Goal: Task Accomplishment & Management: Use online tool/utility

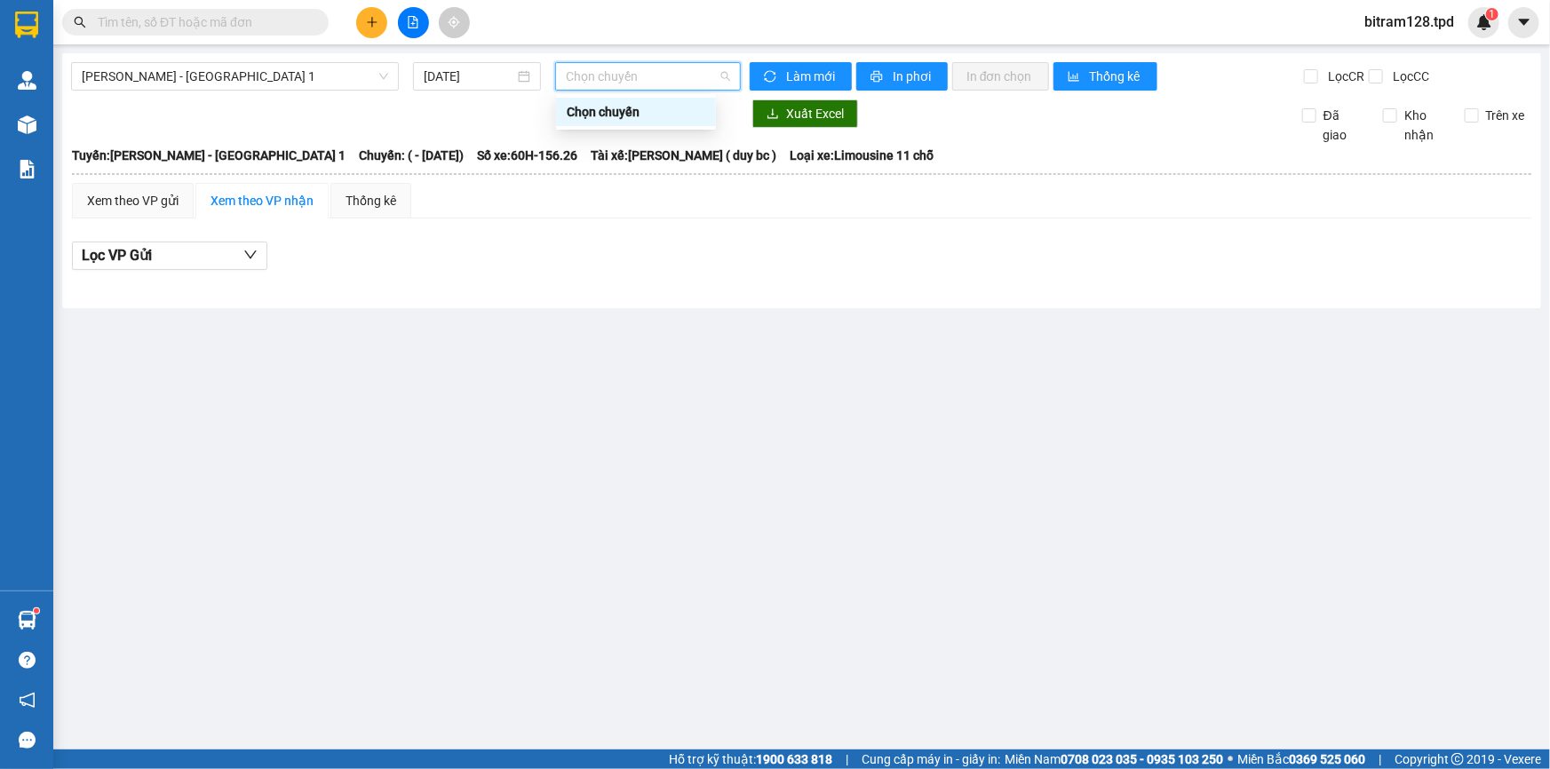
drag, startPoint x: 0, startPoint y: 0, endPoint x: 621, endPoint y: 175, distance: 645.0
click at [651, 286] on main "[PERSON_NAME] - [GEOGRAPHIC_DATA] 1 [DATE] Chọn chuyến Làm mới In phơi In đơn c…" at bounding box center [775, 375] width 1550 height 750
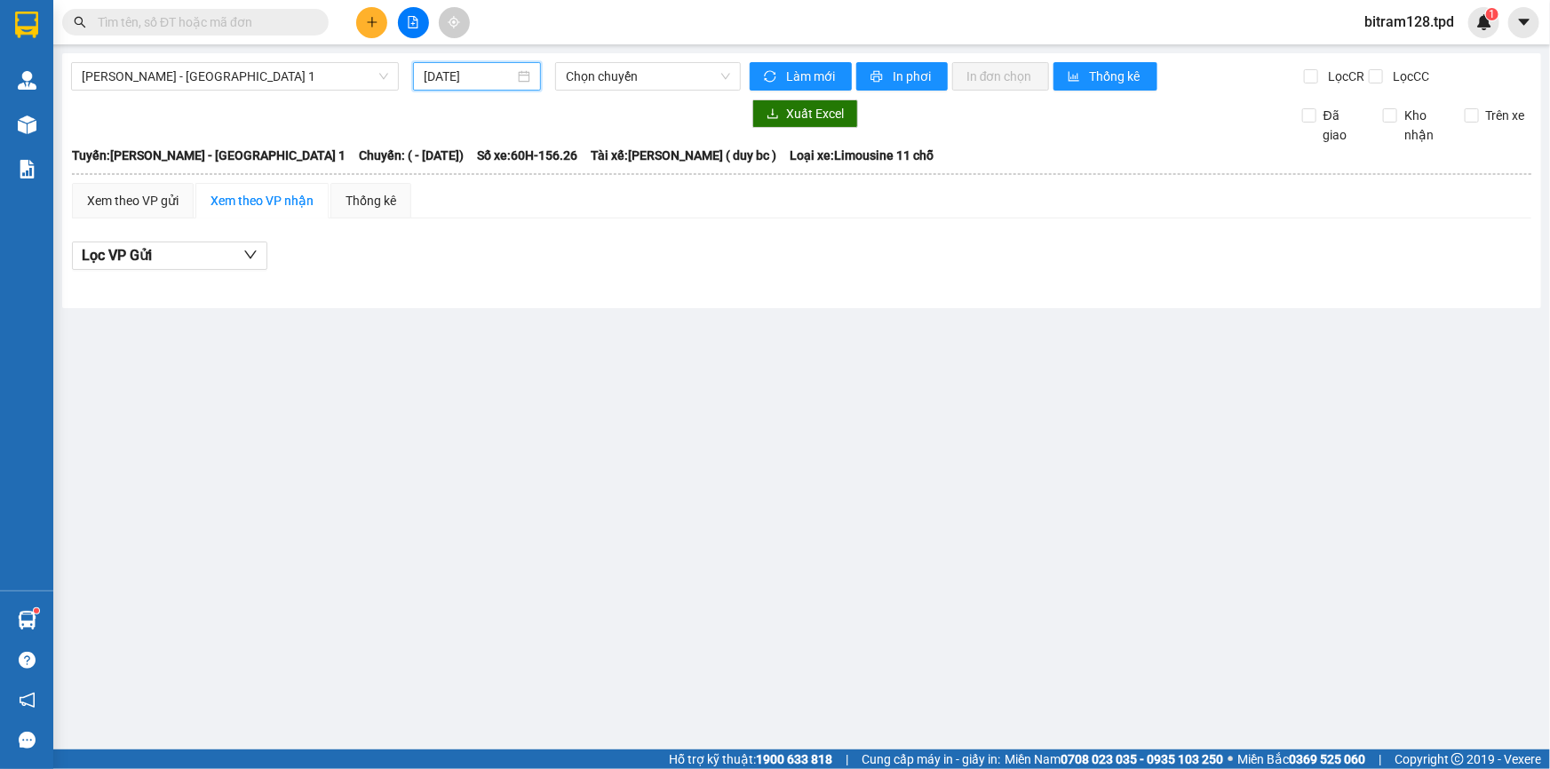
click at [494, 85] on input "[DATE]" at bounding box center [469, 77] width 91 height 20
click at [692, 236] on div "Lọc VP Gửi" at bounding box center [801, 261] width 1459 height 57
click at [479, 69] on input "[DATE]" at bounding box center [469, 77] width 91 height 20
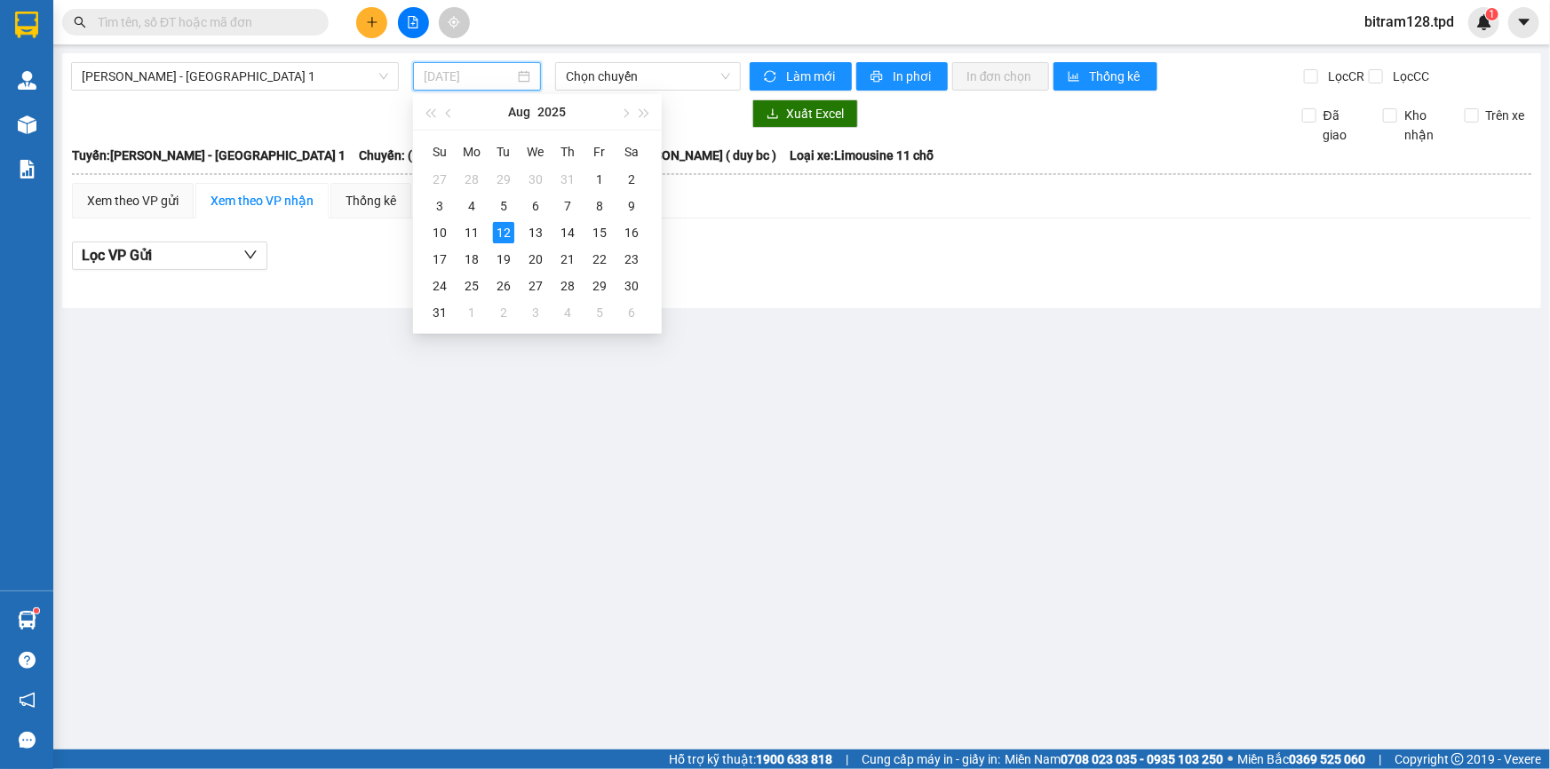
type input "[DATE]"
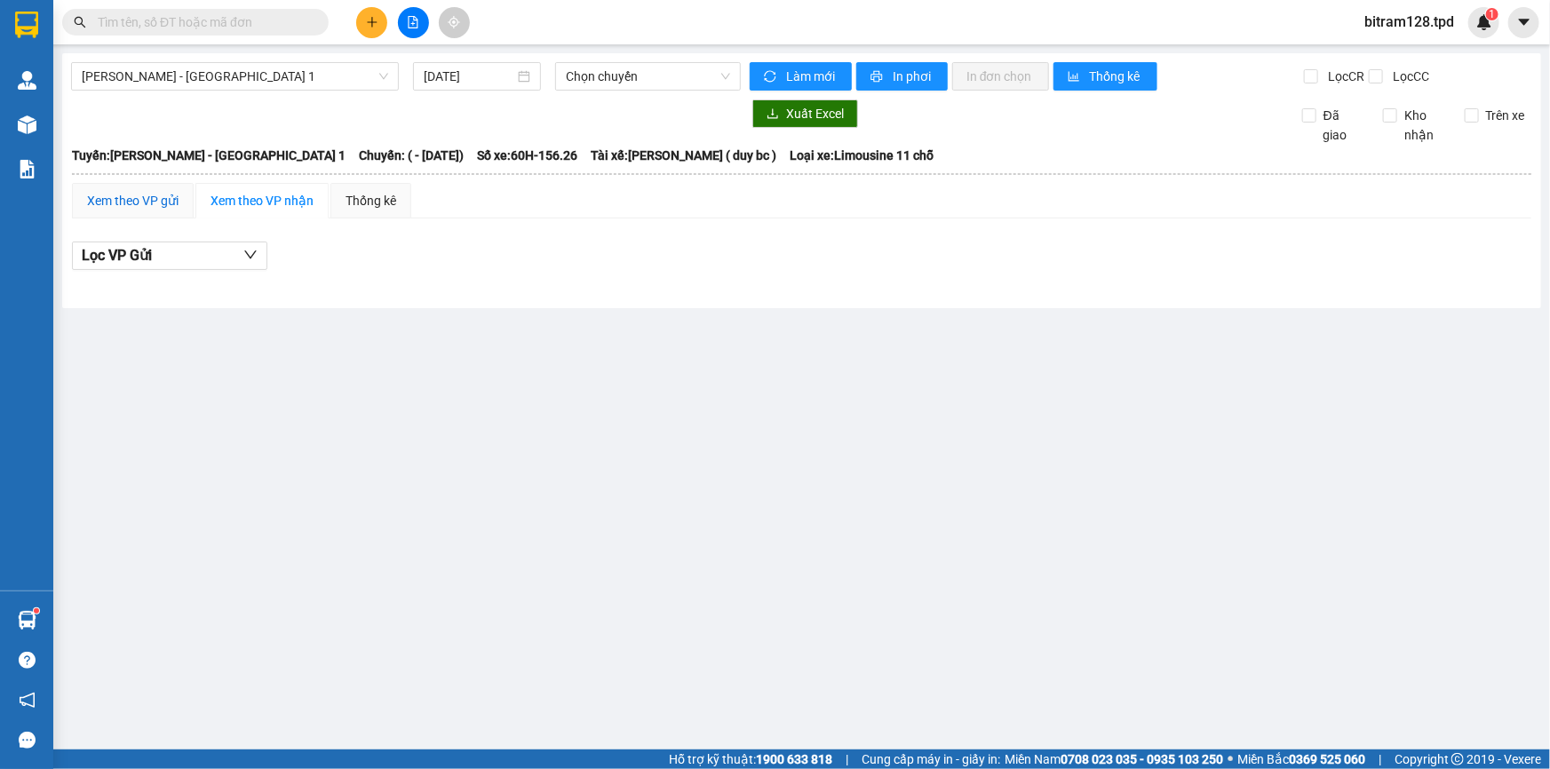
click at [168, 191] on div "Xem theo VP gửi" at bounding box center [132, 201] width 91 height 20
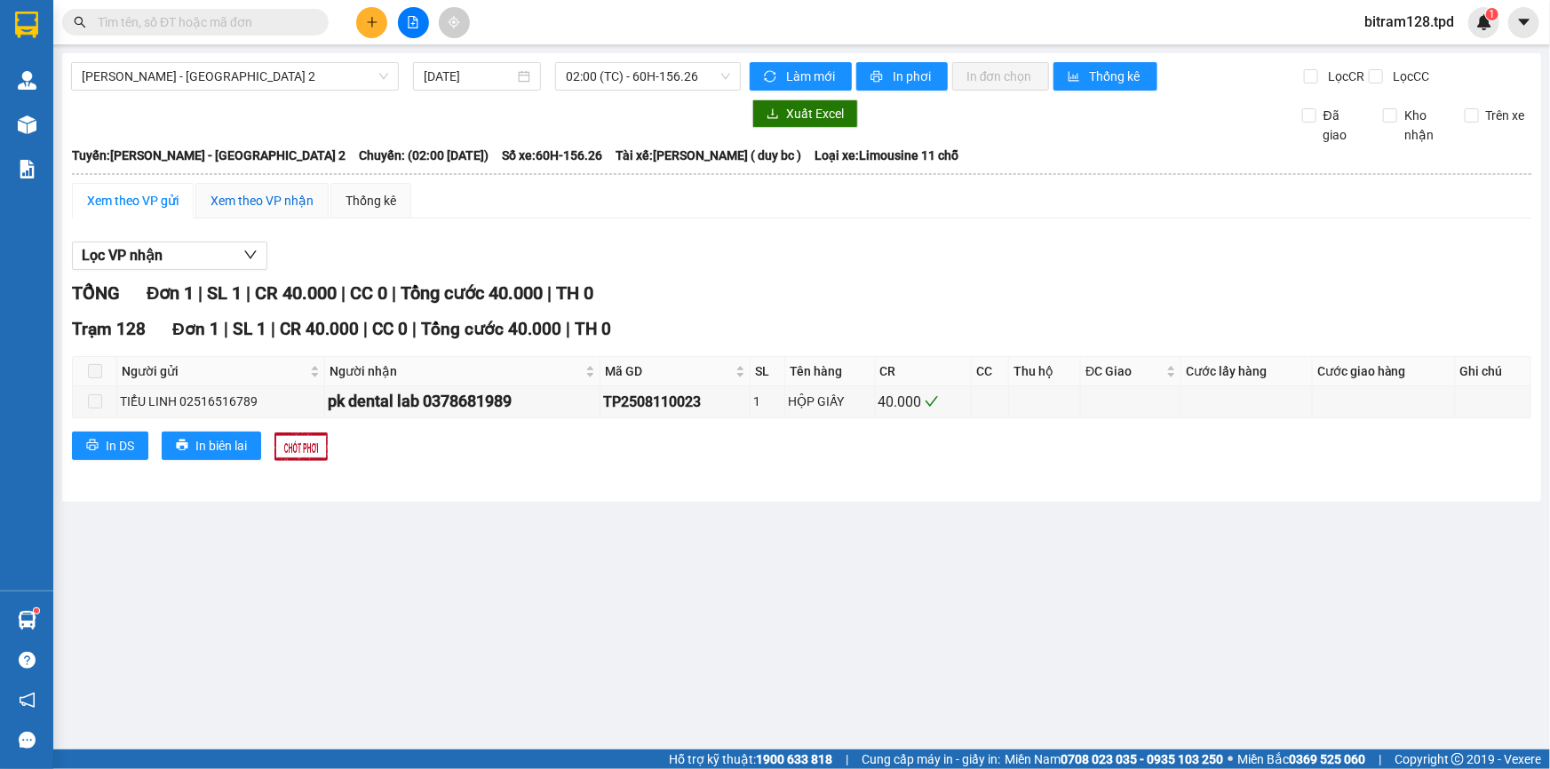
click at [242, 203] on div "Xem theo VP nhận" at bounding box center [261, 201] width 103 height 20
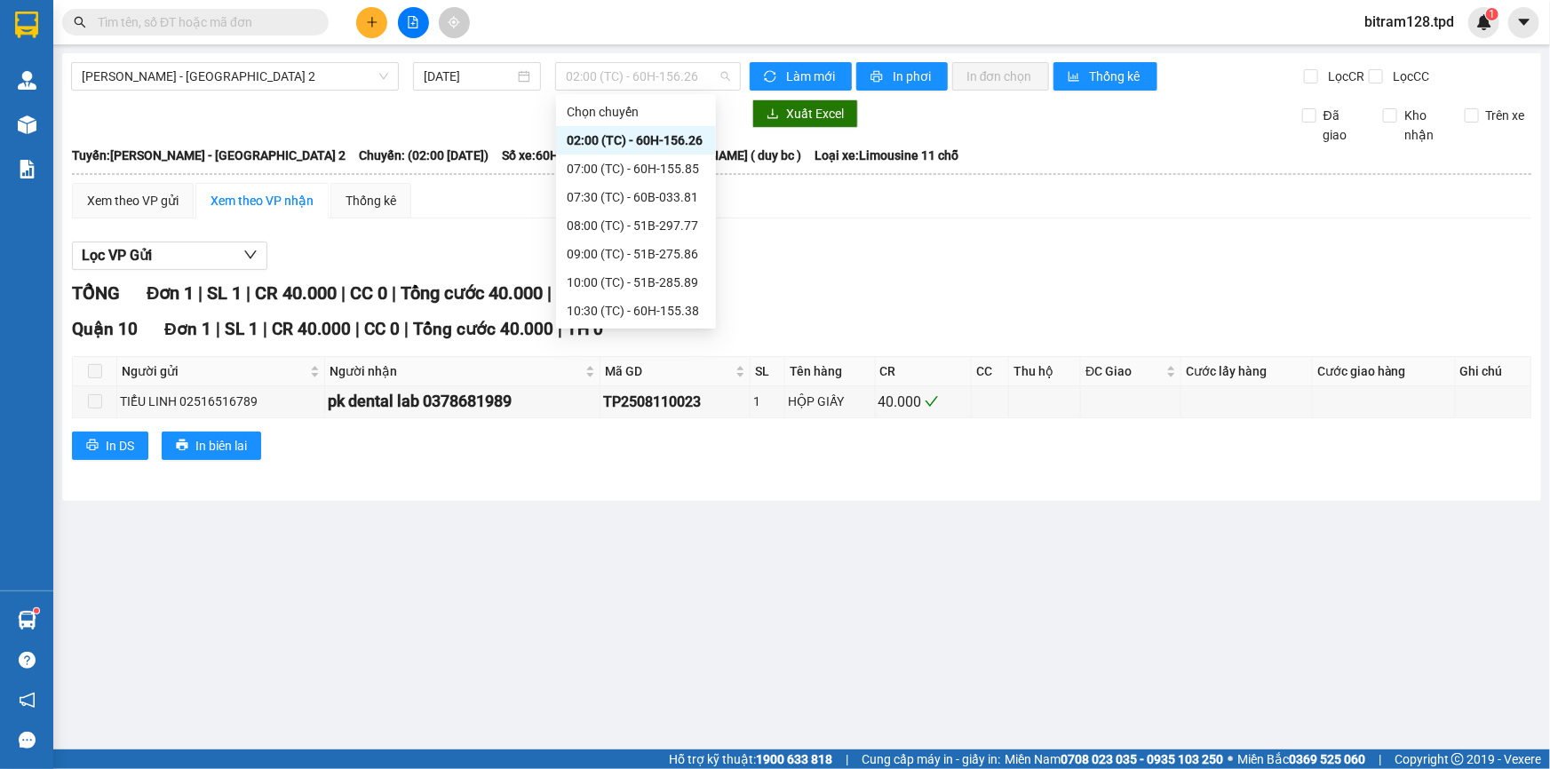
drag, startPoint x: 676, startPoint y: 81, endPoint x: 712, endPoint y: 99, distance: 40.5
click at [675, 81] on span "02:00 (TC) - 60H-156.26" at bounding box center [648, 76] width 164 height 27
click at [643, 313] on div "14:00 (TC) - 60F-005.82" at bounding box center [636, 312] width 139 height 20
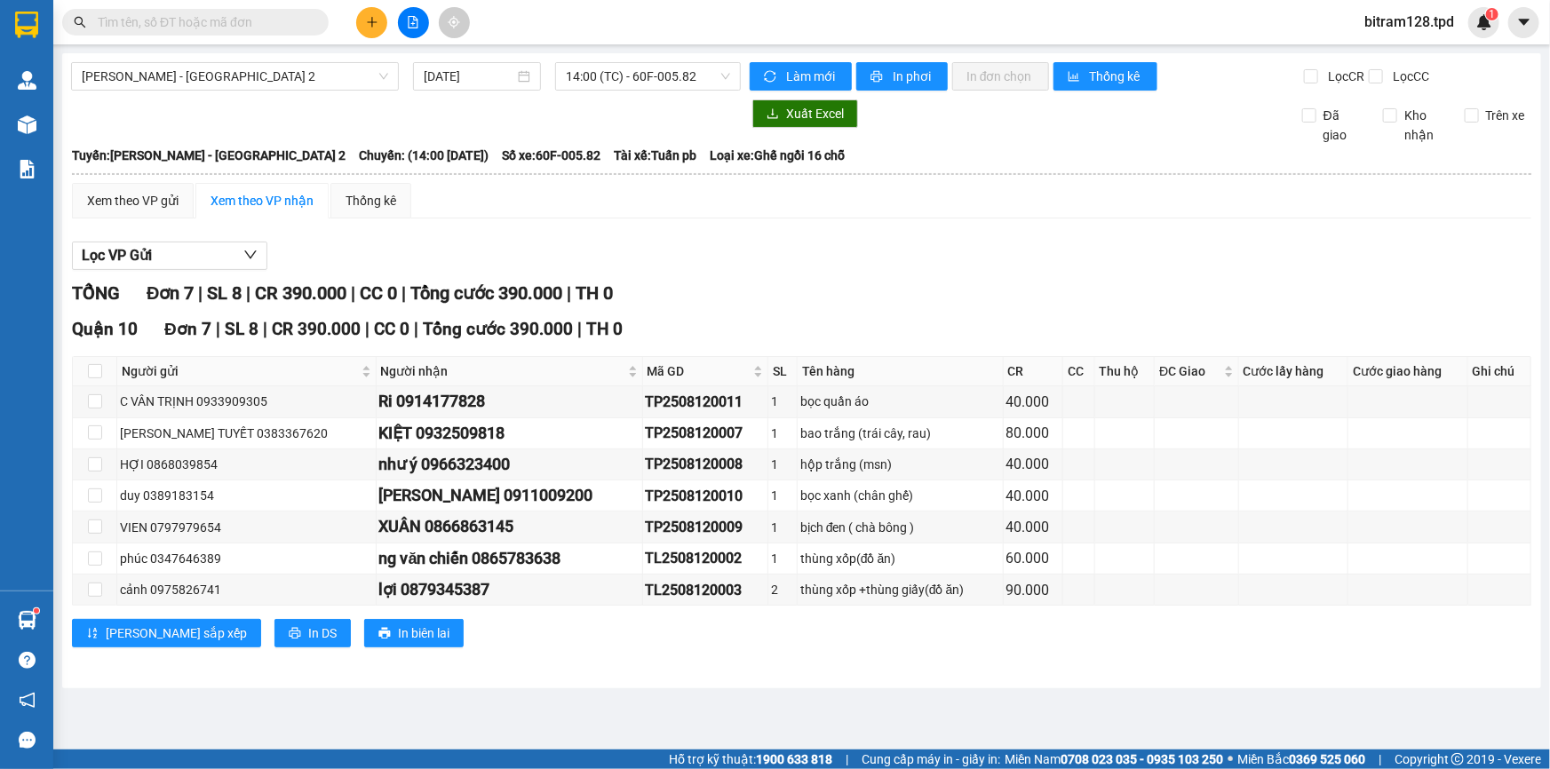
click at [693, 236] on div "Lọc VP Gửi TỔNG Đơn 7 | SL 8 | CR 390.000 | CC 0 | Tổng cước 390.000 | TH 0 Qu…" at bounding box center [801, 451] width 1459 height 437
click at [116, 191] on div "Xem theo VP gửi" at bounding box center [132, 201] width 91 height 20
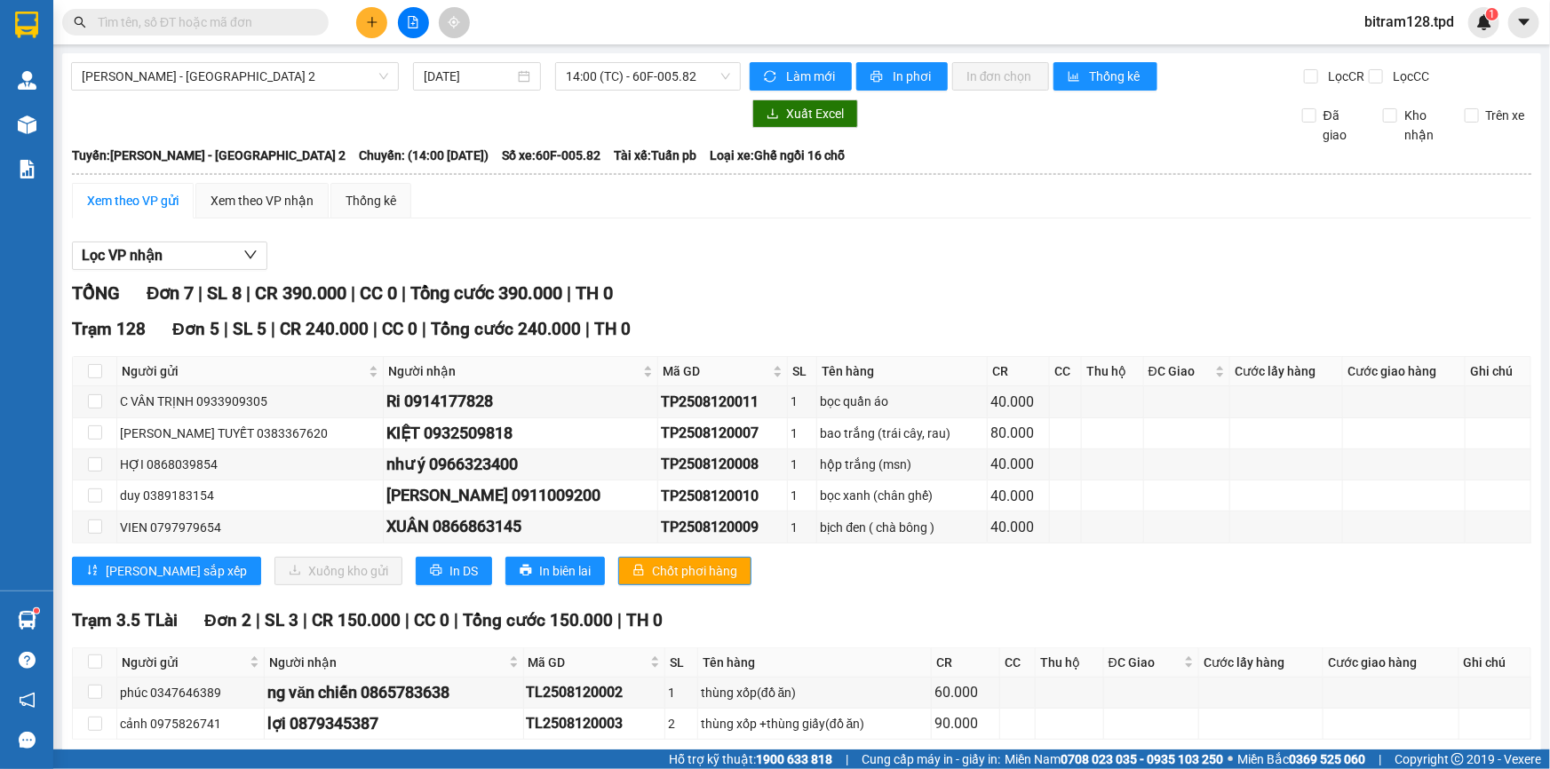
click at [605, 91] on div "Phương Lâm - [GEOGRAPHIC_DATA] 2 [DATE] 14:00 (TC) - 60F-005.82 Làm mới In phơi…" at bounding box center [801, 437] width 1479 height 769
click at [610, 87] on span "14:00 (TC) - 60F-005.82" at bounding box center [648, 76] width 164 height 27
drag, startPoint x: 878, startPoint y: 231, endPoint x: 684, endPoint y: 83, distance: 244.1
click at [874, 228] on div "Xem theo VP gửi Xem theo VP nhận Thống kê Lọc VP nhận TỔNG Đơn 7 | SL 8 | CR 39…" at bounding box center [801, 493] width 1459 height 621
click at [651, 57] on div "Phương Lâm - [GEOGRAPHIC_DATA] 2 [DATE] 14:00 (TC) - 60F-005.82 Làm mới In phơi…" at bounding box center [801, 437] width 1479 height 769
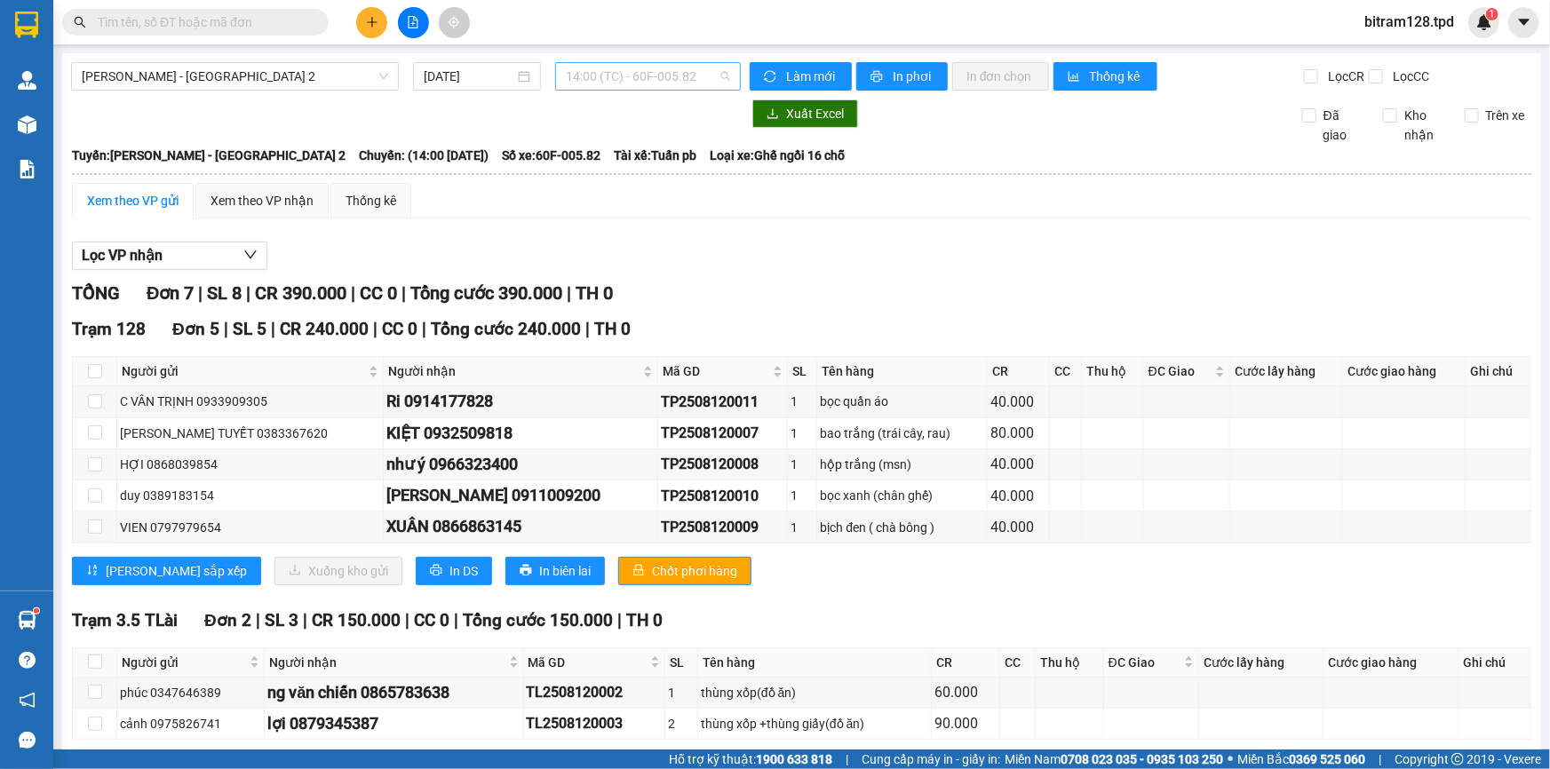
drag, startPoint x: 653, startPoint y: 85, endPoint x: 663, endPoint y: 85, distance: 10.7
click at [653, 82] on span "14:00 (TC) - 60F-005.82" at bounding box center [648, 76] width 164 height 27
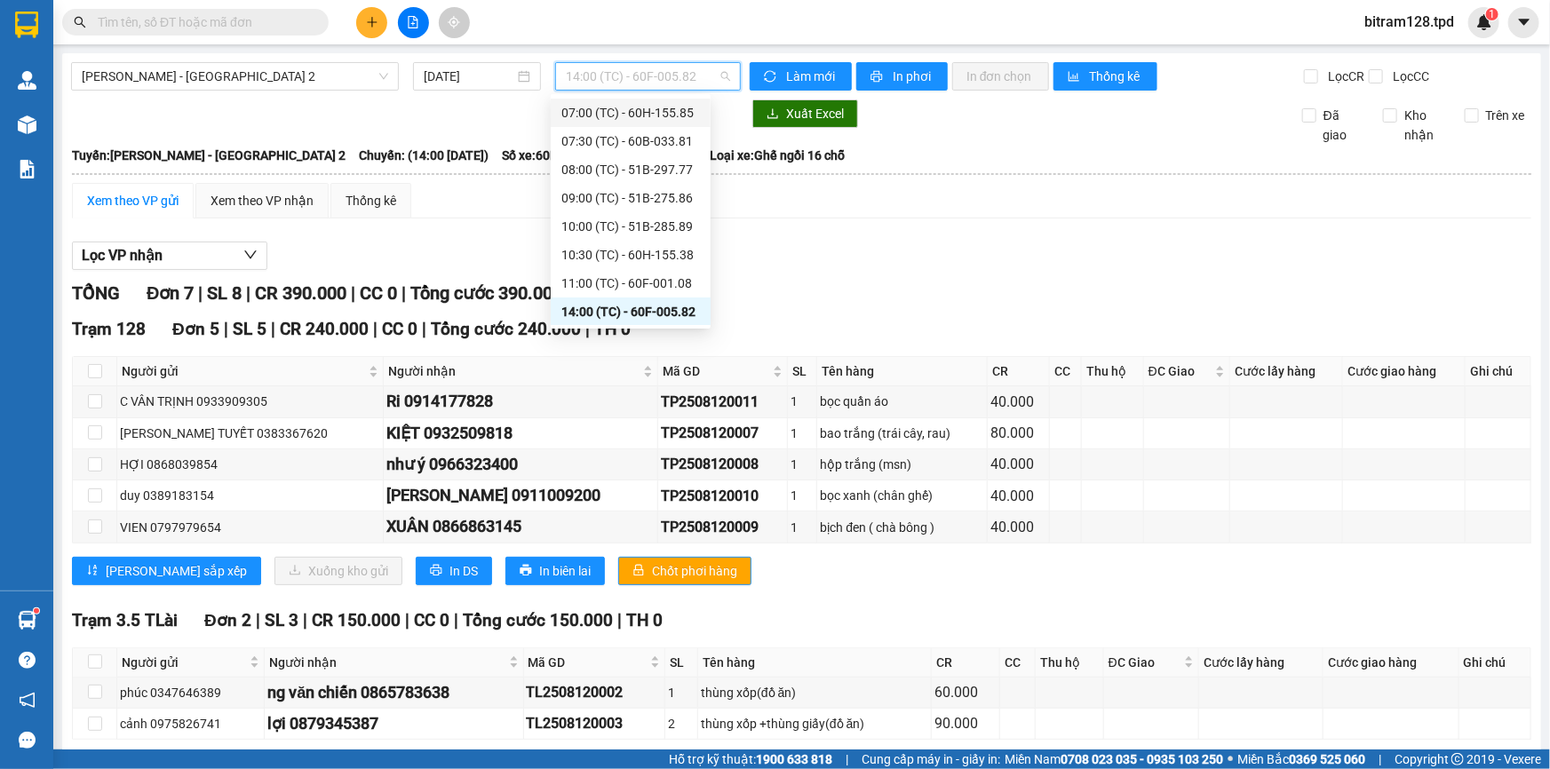
drag, startPoint x: 894, startPoint y: 287, endPoint x: 821, endPoint y: 235, distance: 89.2
click at [890, 287] on div "TỔNG Đơn 7 | SL 8 | CR 390.000 | CC 0 | Tổng cước 390.000 | TH 0" at bounding box center [801, 294] width 1459 height 28
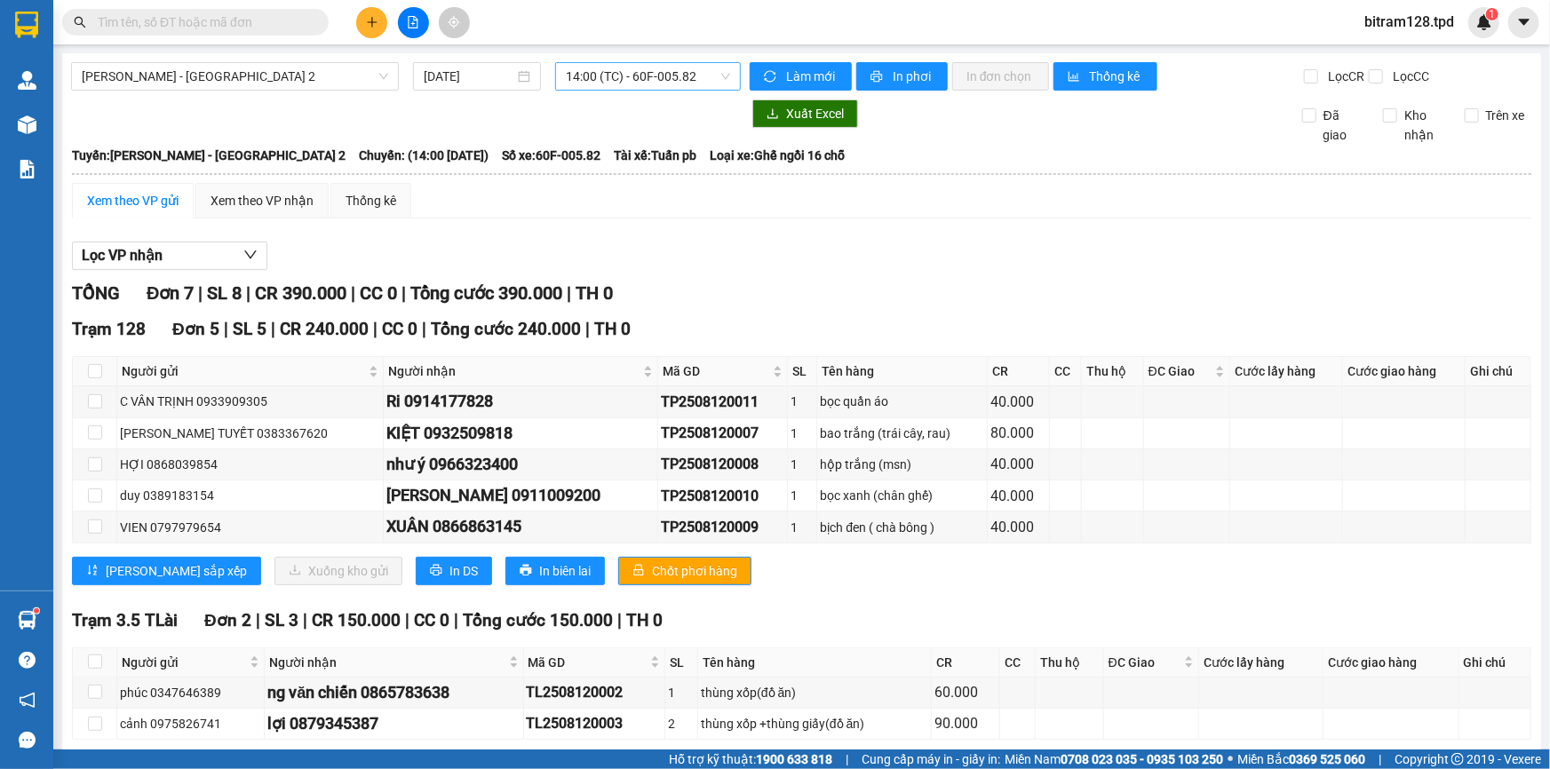
click at [668, 74] on span "14:00 (TC) - 60F-005.82" at bounding box center [648, 76] width 164 height 27
click at [809, 243] on div "Lọc VP nhận" at bounding box center [801, 256] width 1459 height 29
click at [666, 63] on span "14:00 (TC) - 60F-005.82" at bounding box center [648, 76] width 164 height 27
click at [882, 248] on div "Lọc VP nhận" at bounding box center [801, 256] width 1459 height 29
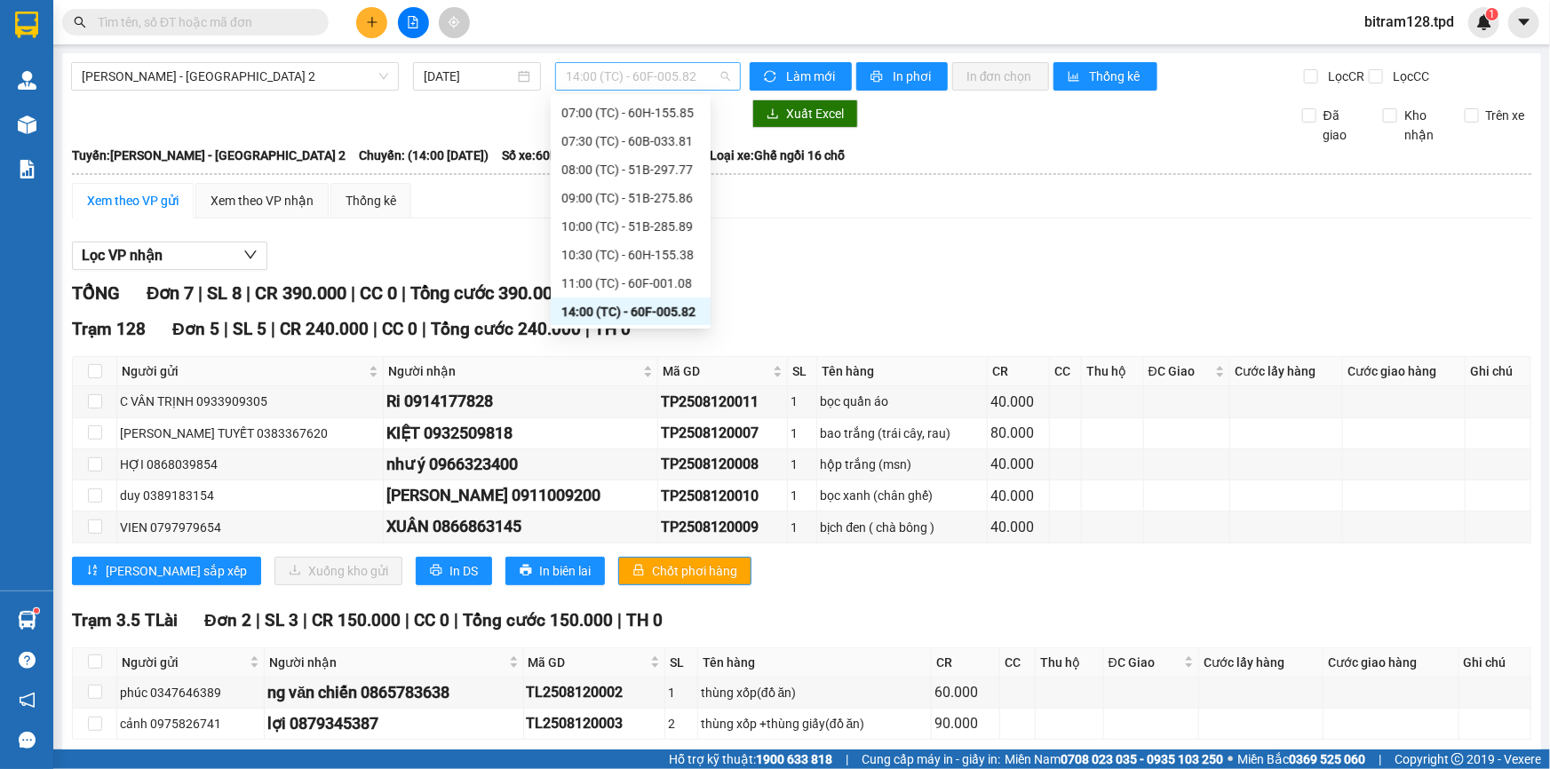
click at [648, 67] on span "14:00 (TC) - 60F-005.82" at bounding box center [648, 76] width 164 height 27
drag, startPoint x: 877, startPoint y: 243, endPoint x: 682, endPoint y: 244, distance: 195.4
click at [877, 244] on div "Lọc VP nhận" at bounding box center [801, 256] width 1459 height 29
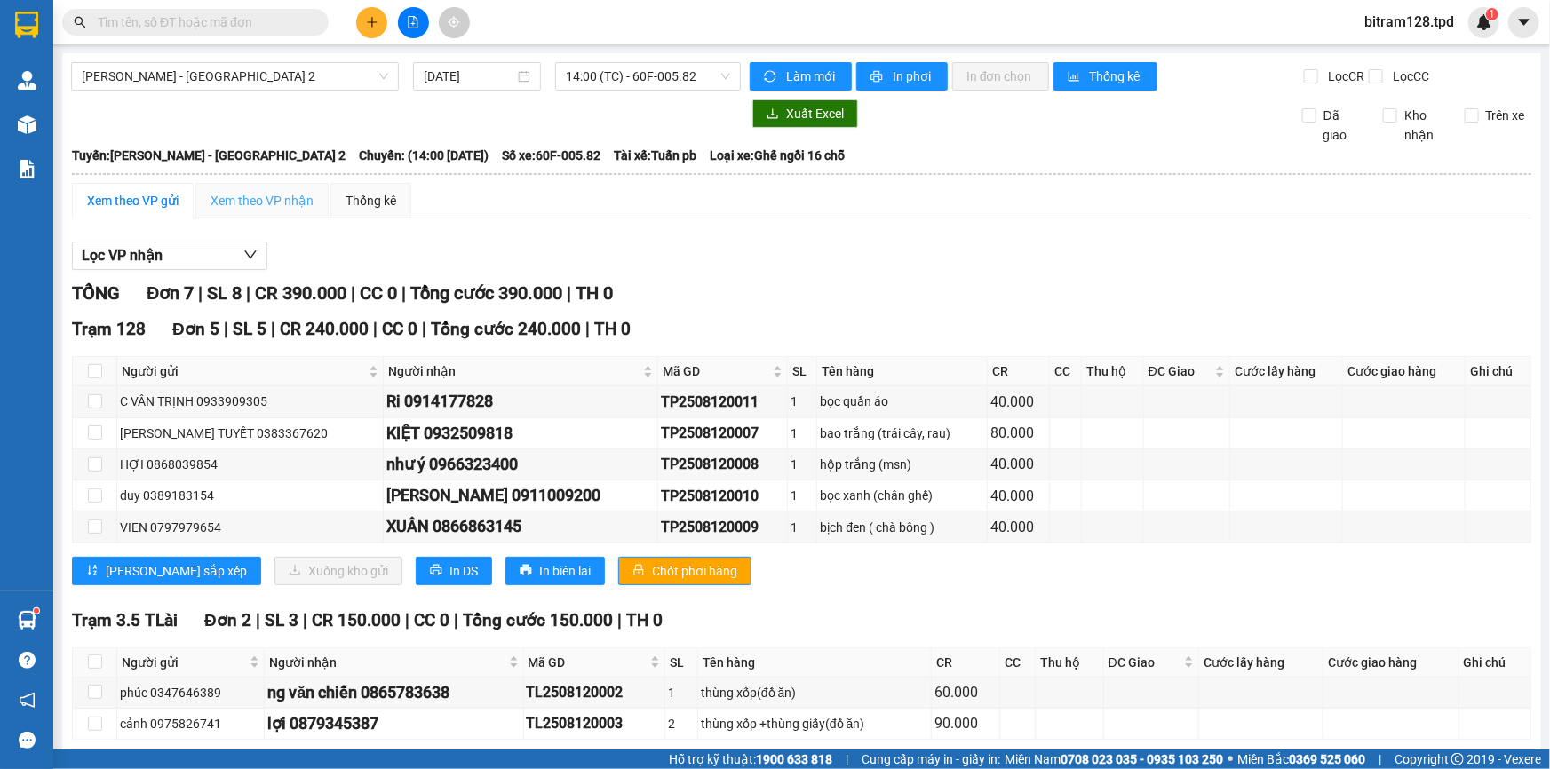
click at [242, 188] on div "Xem theo VP nhận" at bounding box center [261, 201] width 133 height 36
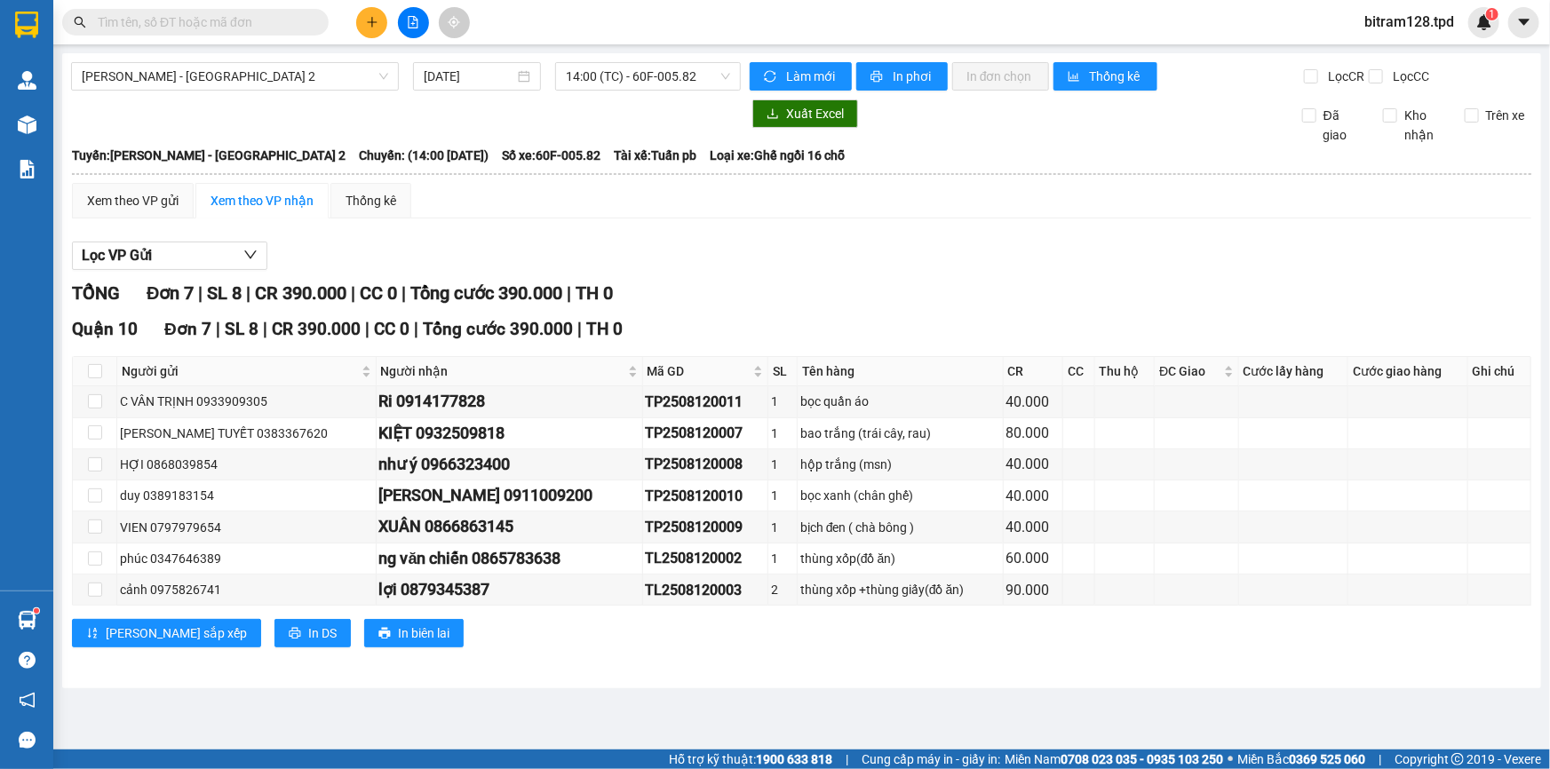
click at [719, 196] on div "Xem theo VP gửi Xem theo VP nhận Thống kê" at bounding box center [801, 201] width 1459 height 36
click at [196, 20] on input "text" at bounding box center [203, 22] width 210 height 20
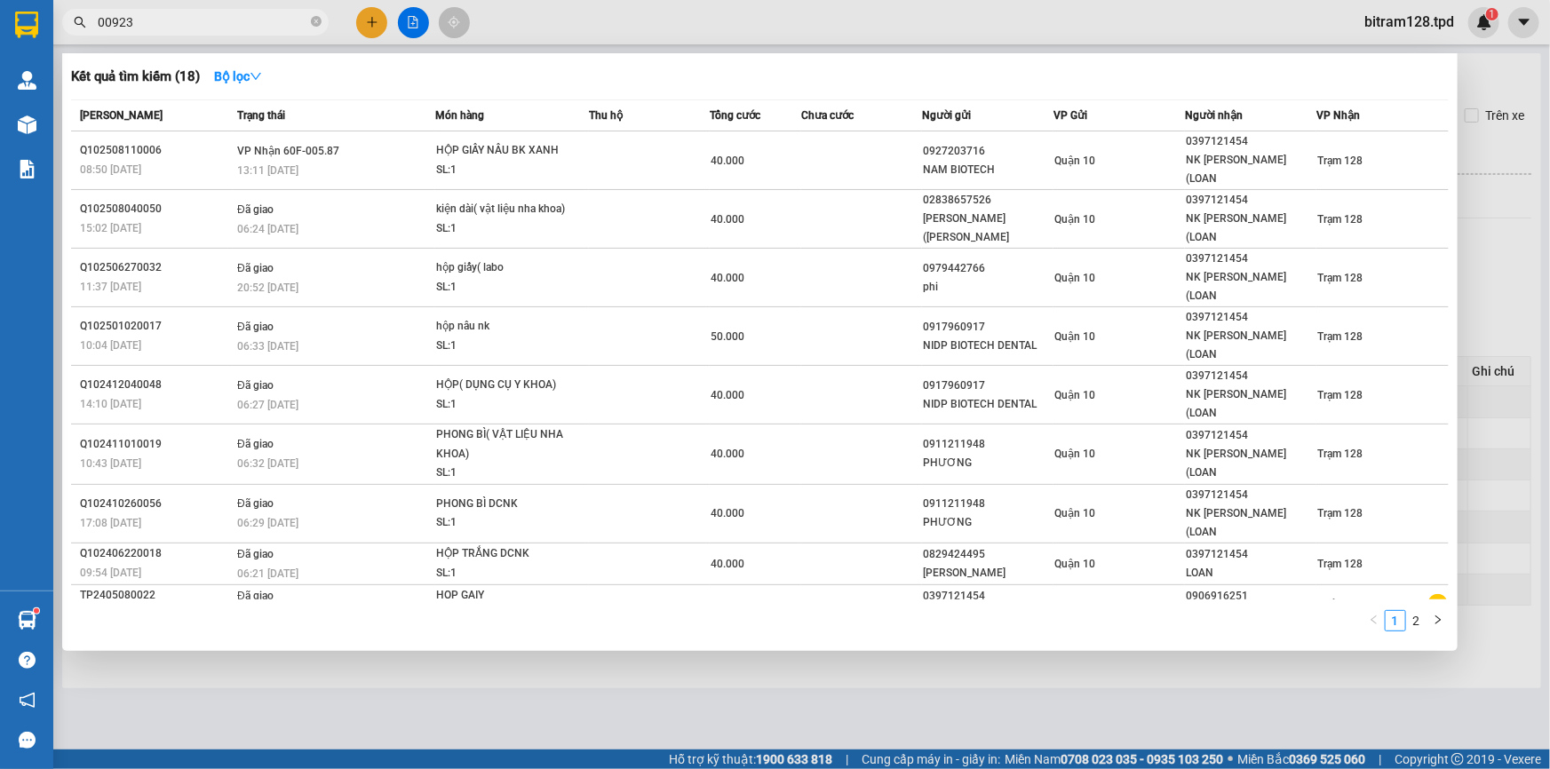
type input "009230"
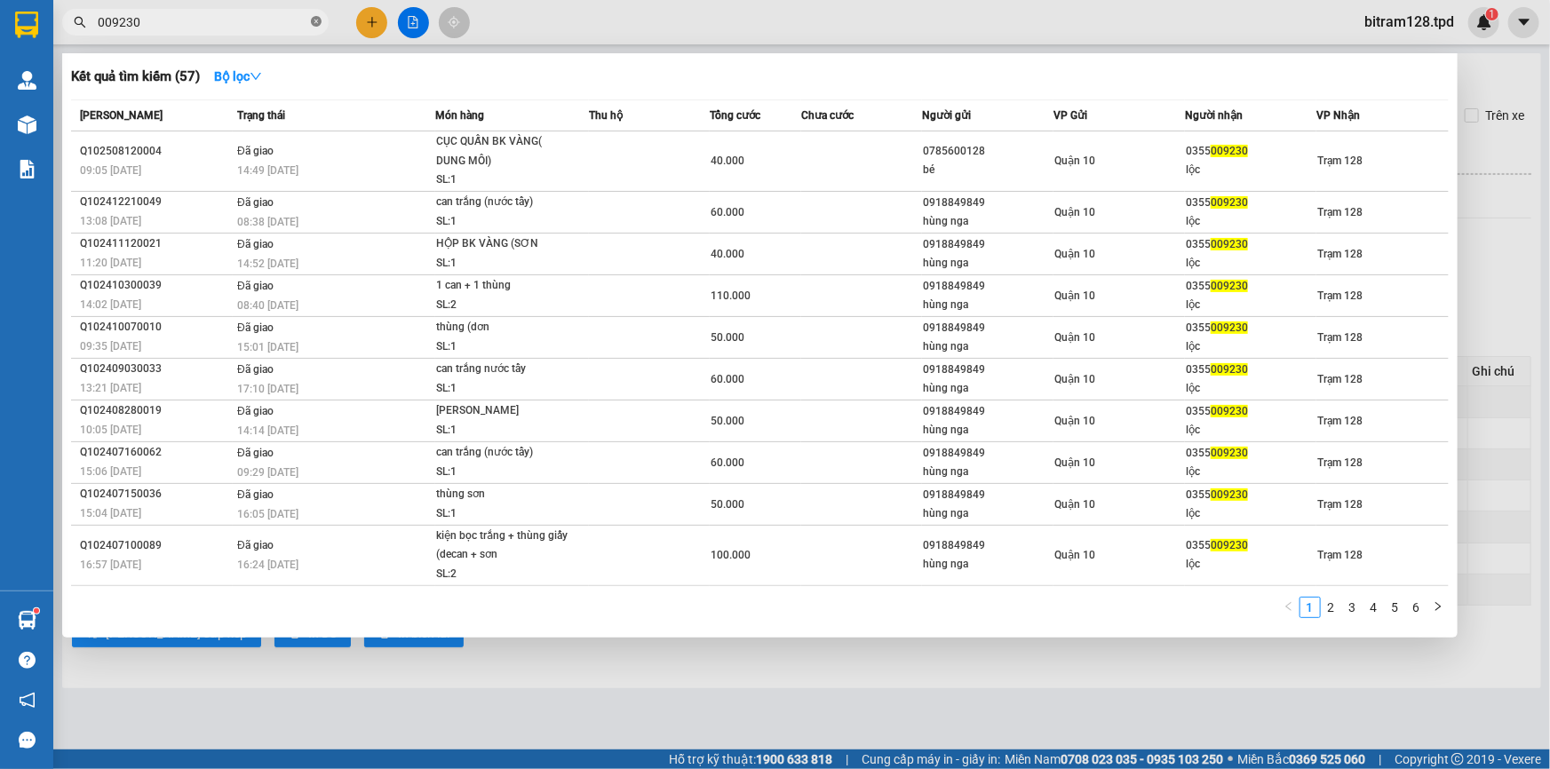
drag, startPoint x: 302, startPoint y: 22, endPoint x: 311, endPoint y: 26, distance: 9.6
click at [305, 27] on input "009230" at bounding box center [203, 22] width 210 height 20
click at [311, 26] on icon "close-circle" at bounding box center [316, 21] width 11 height 11
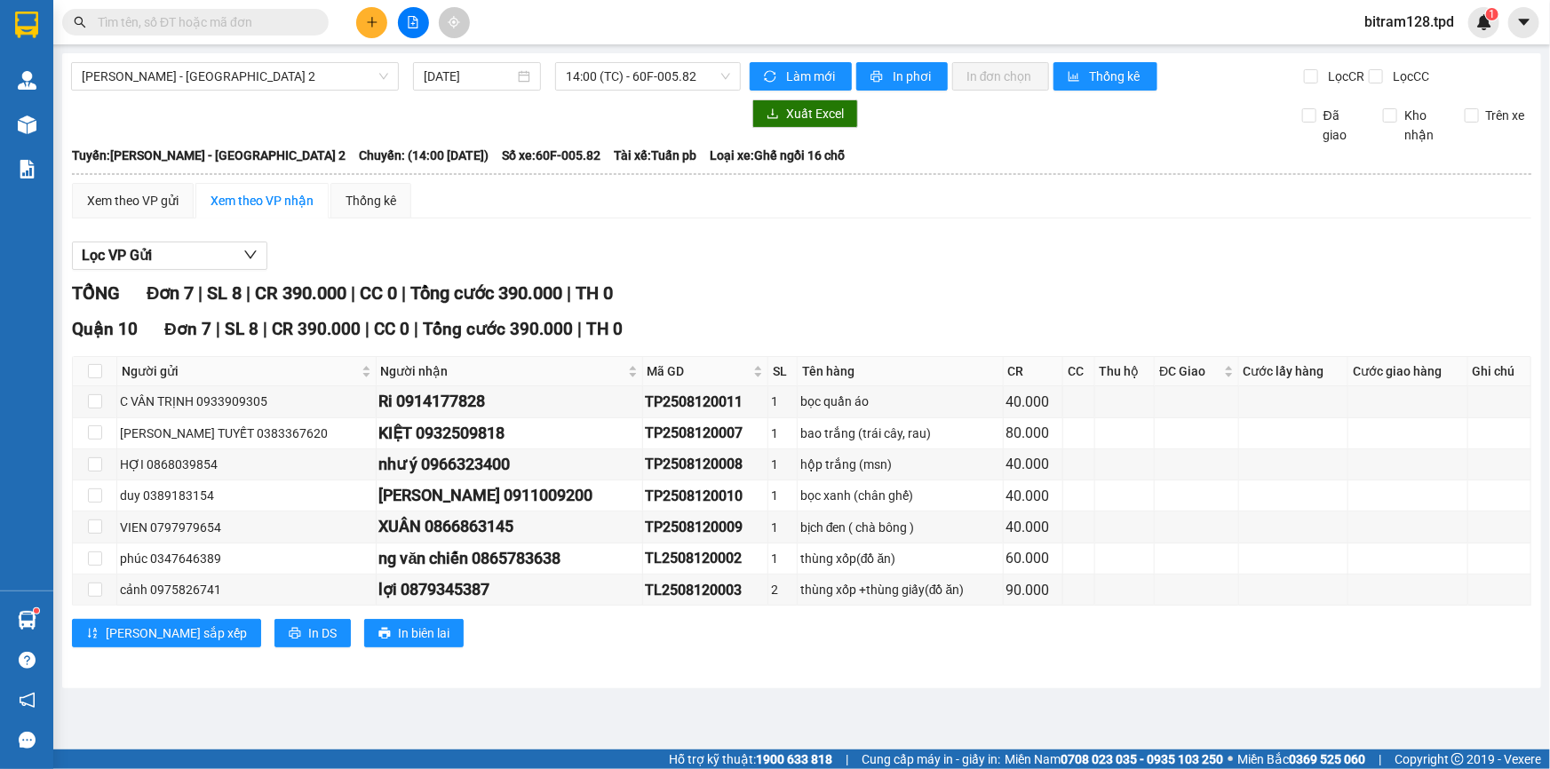
click at [425, 24] on button at bounding box center [413, 22] width 31 height 31
click at [132, 213] on div "Xem theo VP gửi" at bounding box center [133, 201] width 122 height 36
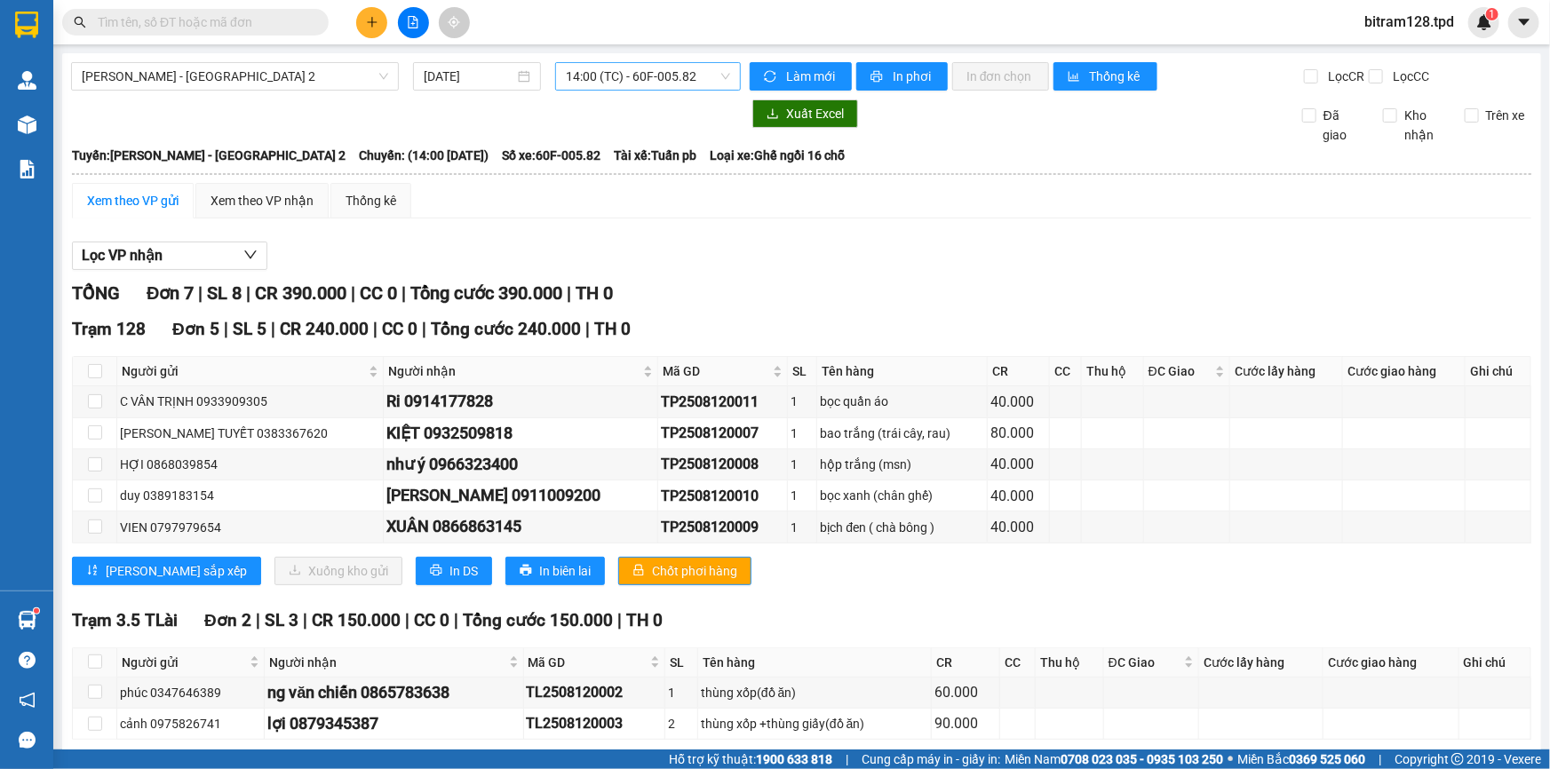
click at [631, 69] on span "14:00 (TC) - 60F-005.82" at bounding box center [648, 76] width 164 height 27
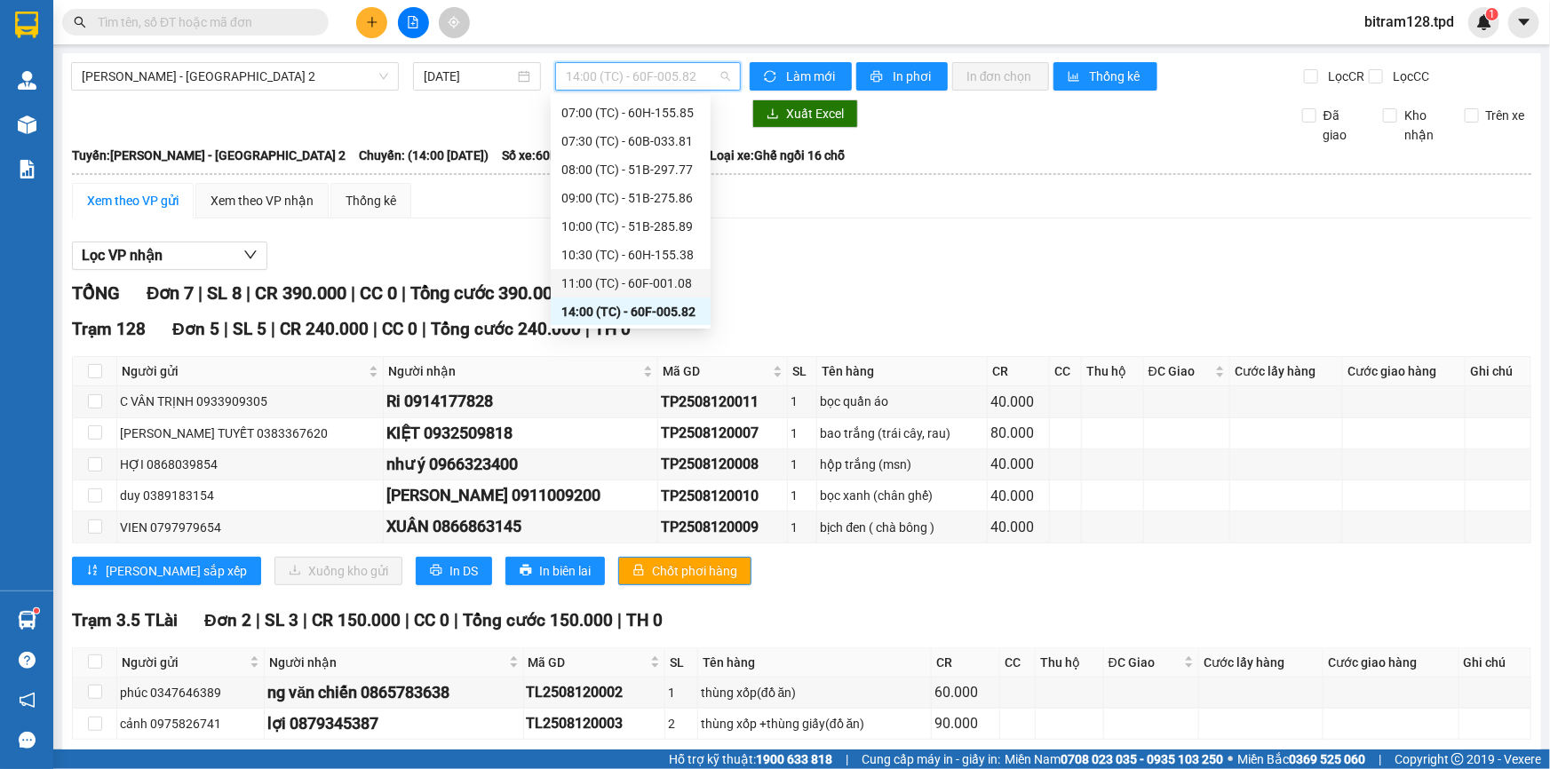
click at [675, 282] on div "11:00 (TC) - 60F-001.08" at bounding box center [630, 284] width 139 height 20
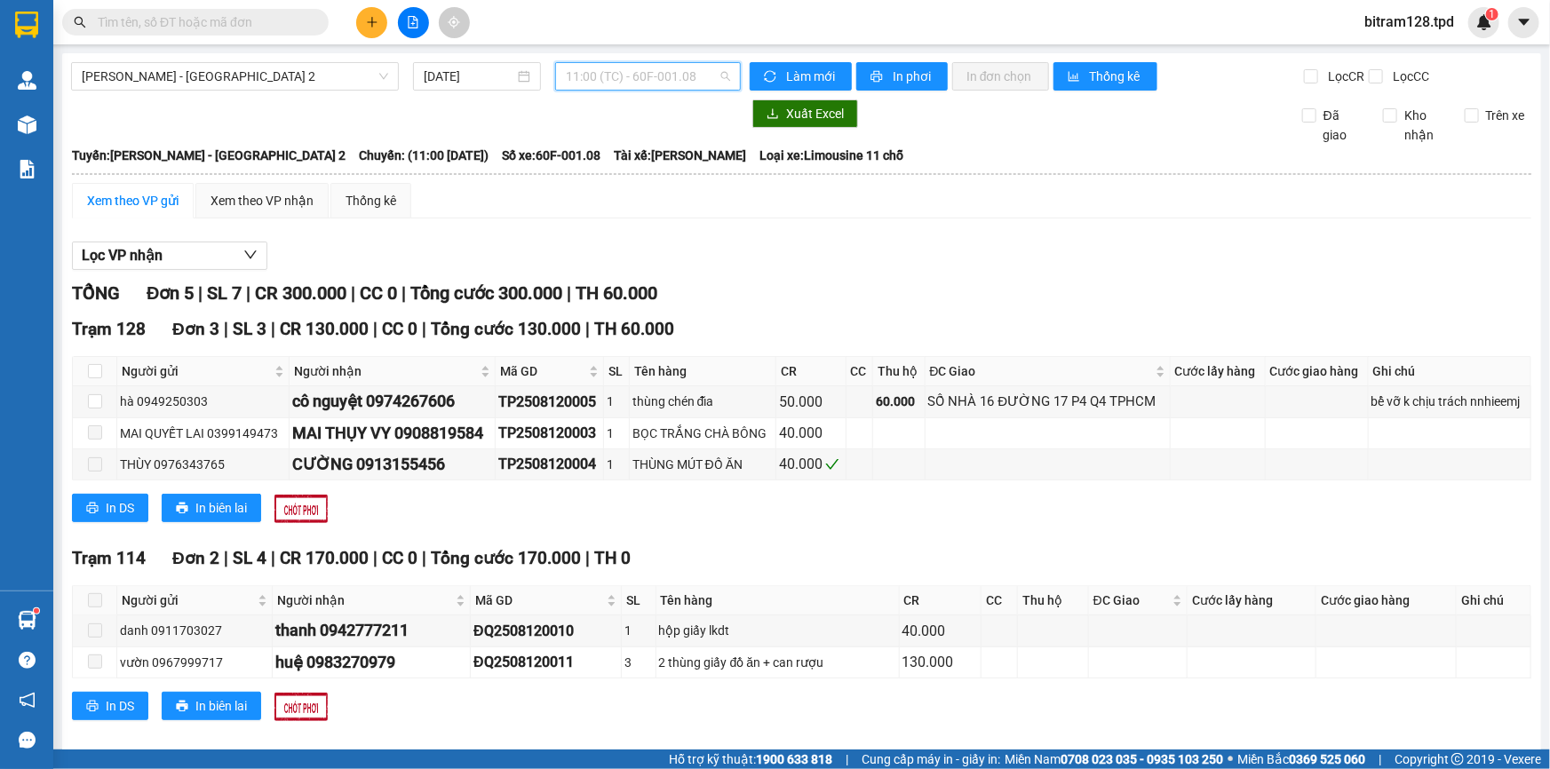
click at [683, 67] on span "11:00 (TC) - 60F-001.08" at bounding box center [648, 76] width 164 height 27
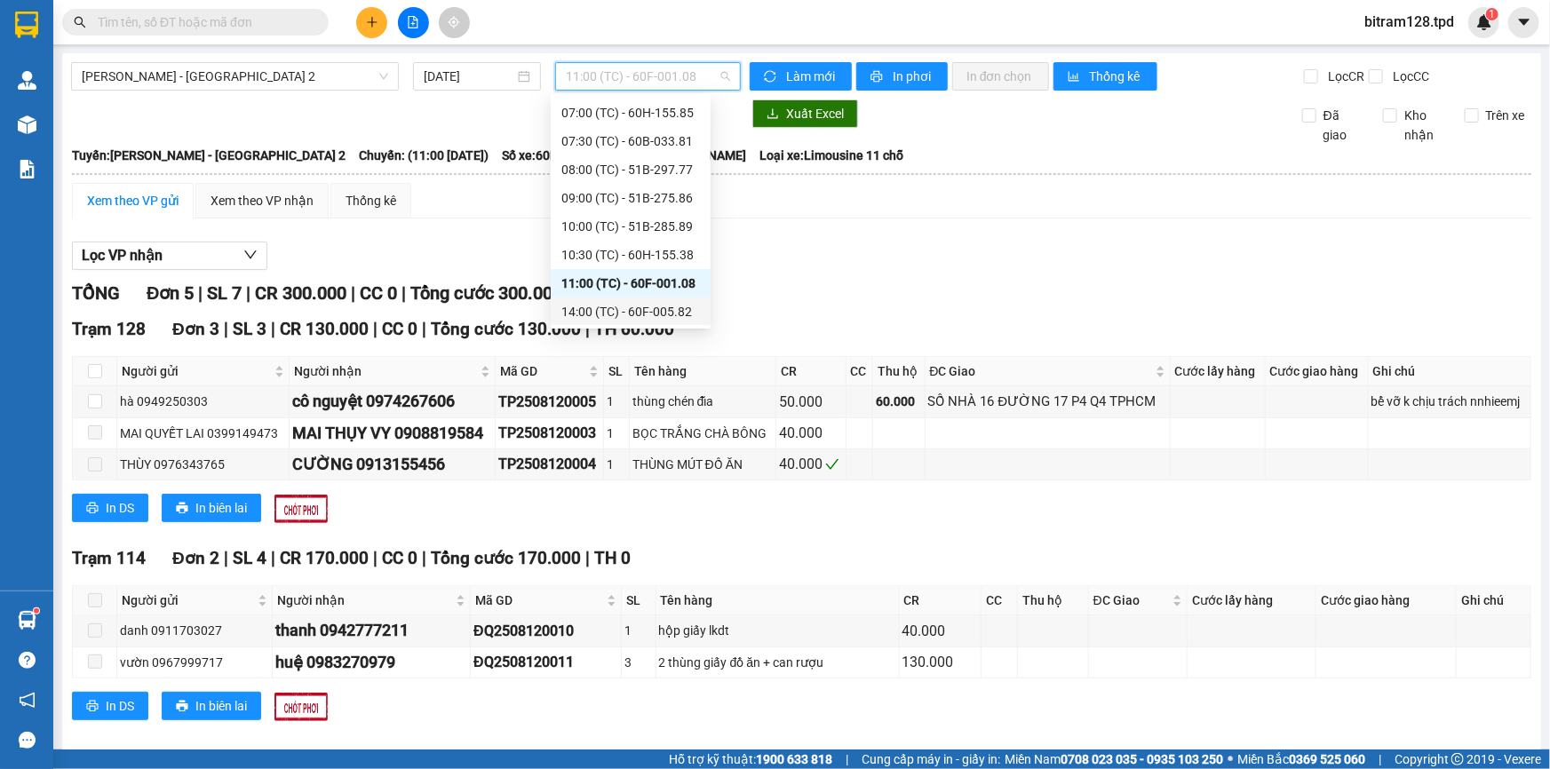
click at [620, 320] on div "14:00 (TC) - 60F-005.82" at bounding box center [630, 312] width 139 height 20
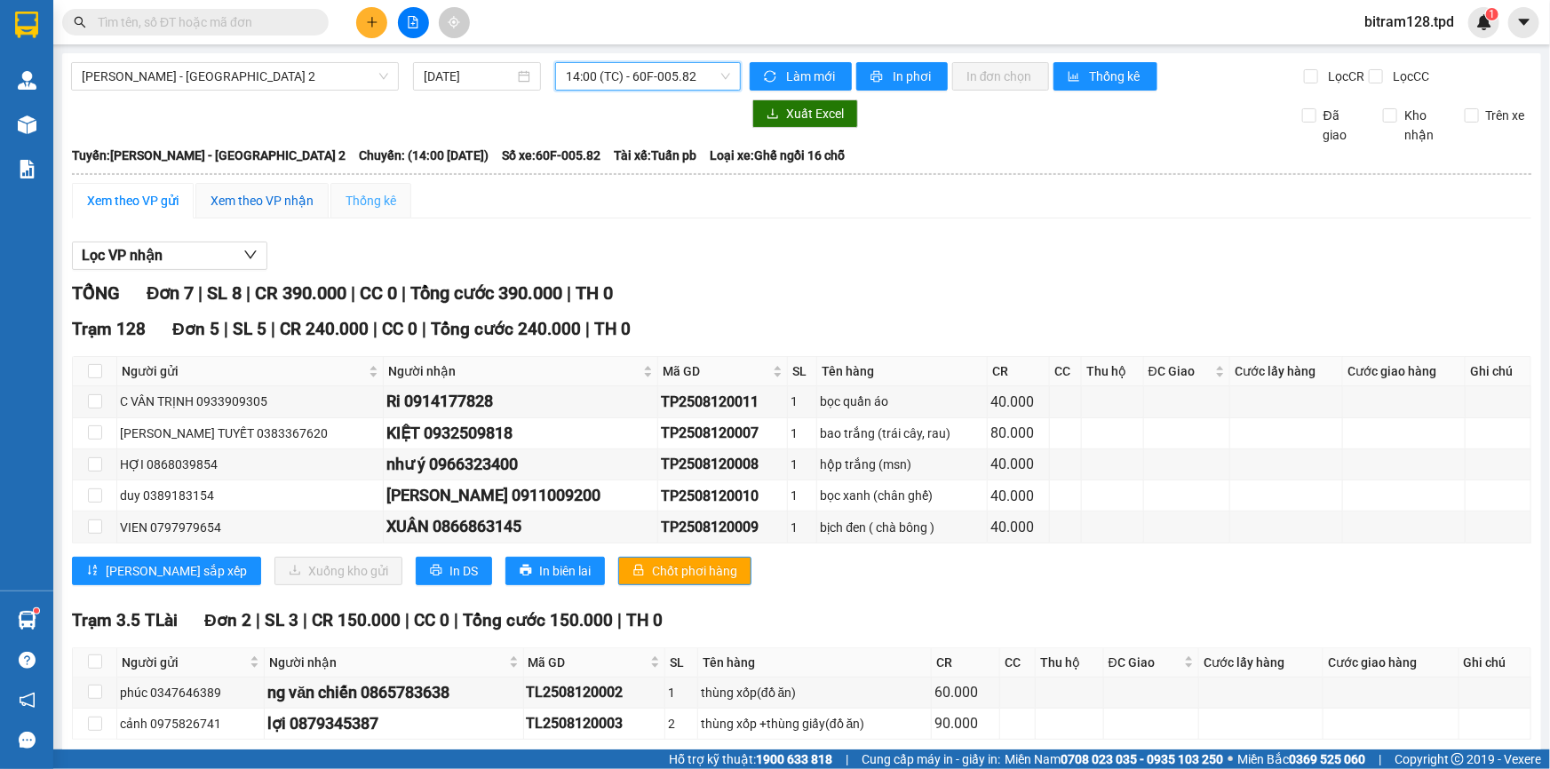
click at [240, 196] on div "Xem theo VP nhận" at bounding box center [261, 201] width 103 height 20
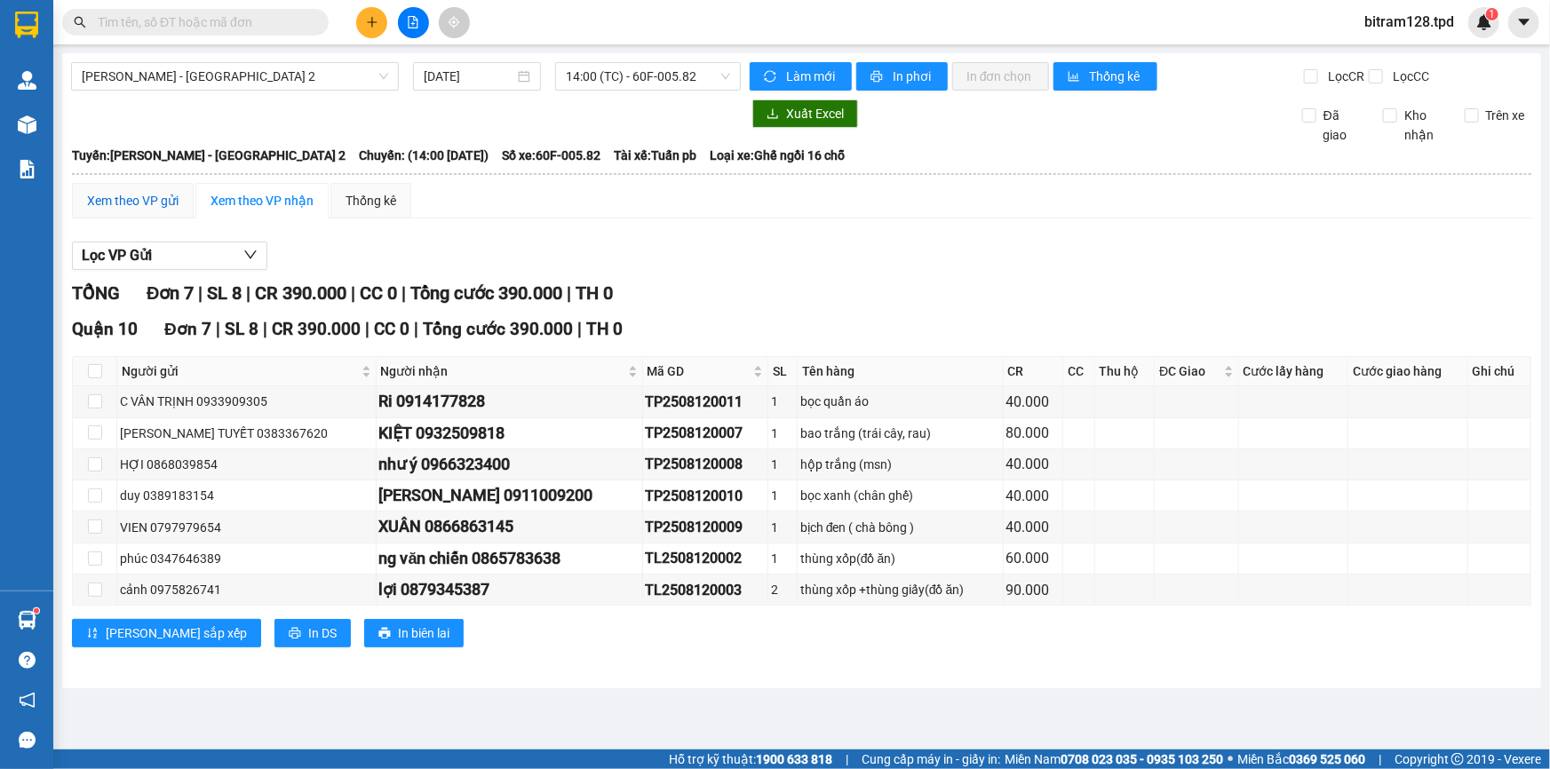
click at [154, 204] on div "Xem theo VP gửi" at bounding box center [132, 201] width 91 height 20
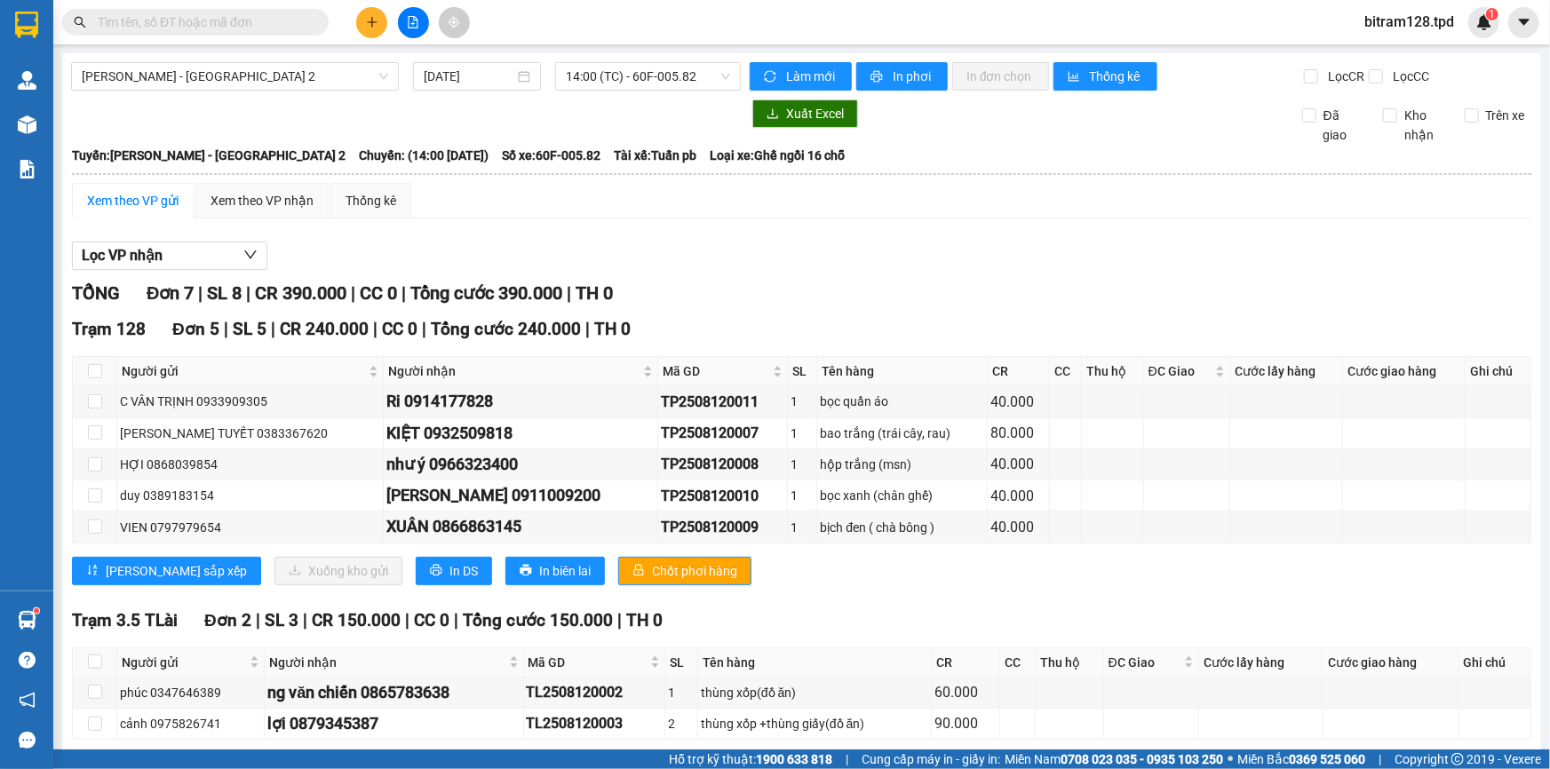
drag, startPoint x: 733, startPoint y: 201, endPoint x: 780, endPoint y: 184, distance: 50.0
click at [728, 197] on div "Xem theo VP gửi Xem theo VP nhận Thống kê" at bounding box center [801, 201] width 1459 height 36
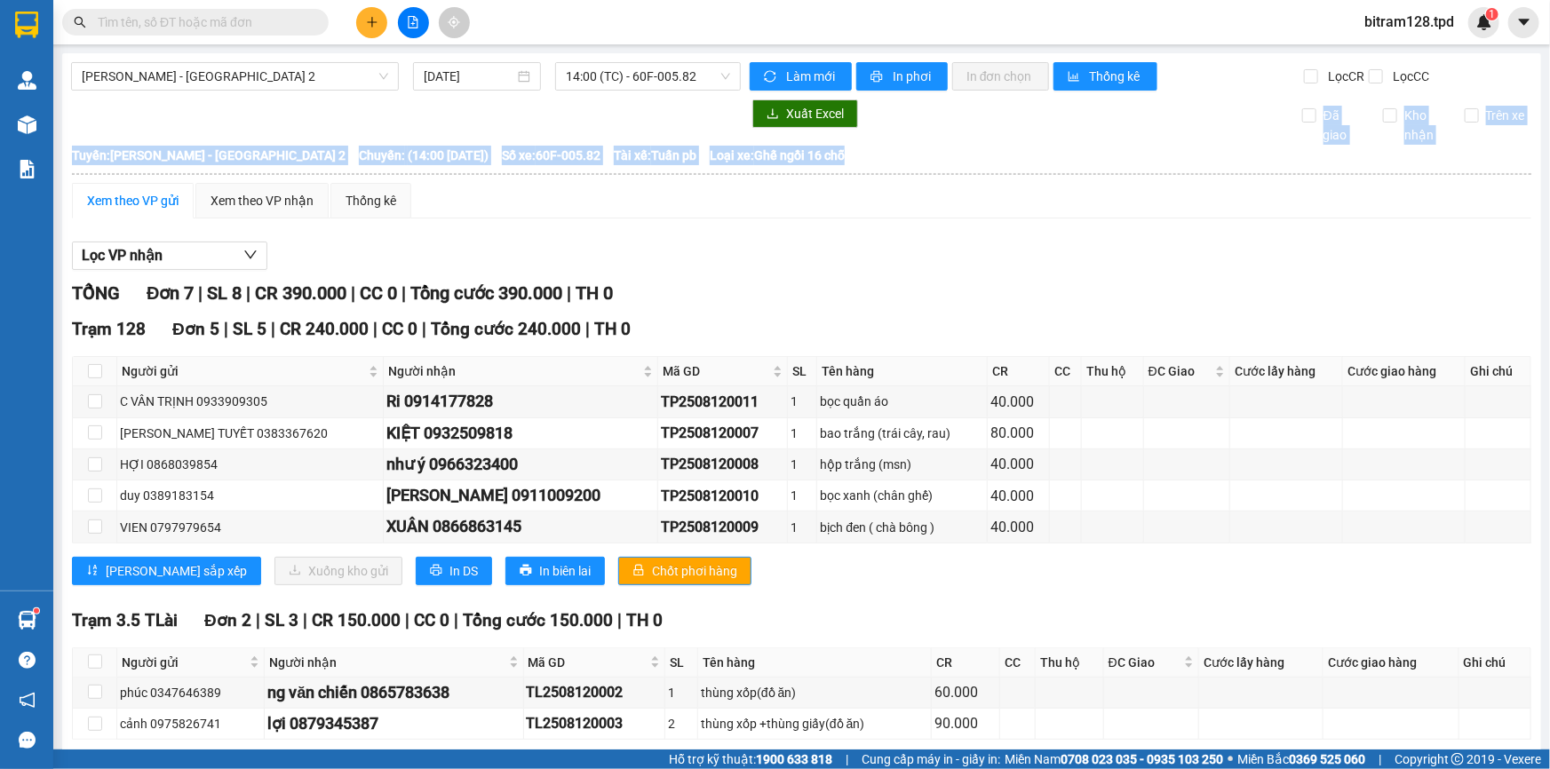
drag, startPoint x: 755, startPoint y: 154, endPoint x: 121, endPoint y: 158, distance: 634.1
click at [99, 145] on th "Tuyến: [PERSON_NAME] - [GEOGRAPHIC_DATA] 2 Chuyến: (14:00 [DATE]) Số xe: 60F-00…" at bounding box center [801, 155] width 1461 height 21
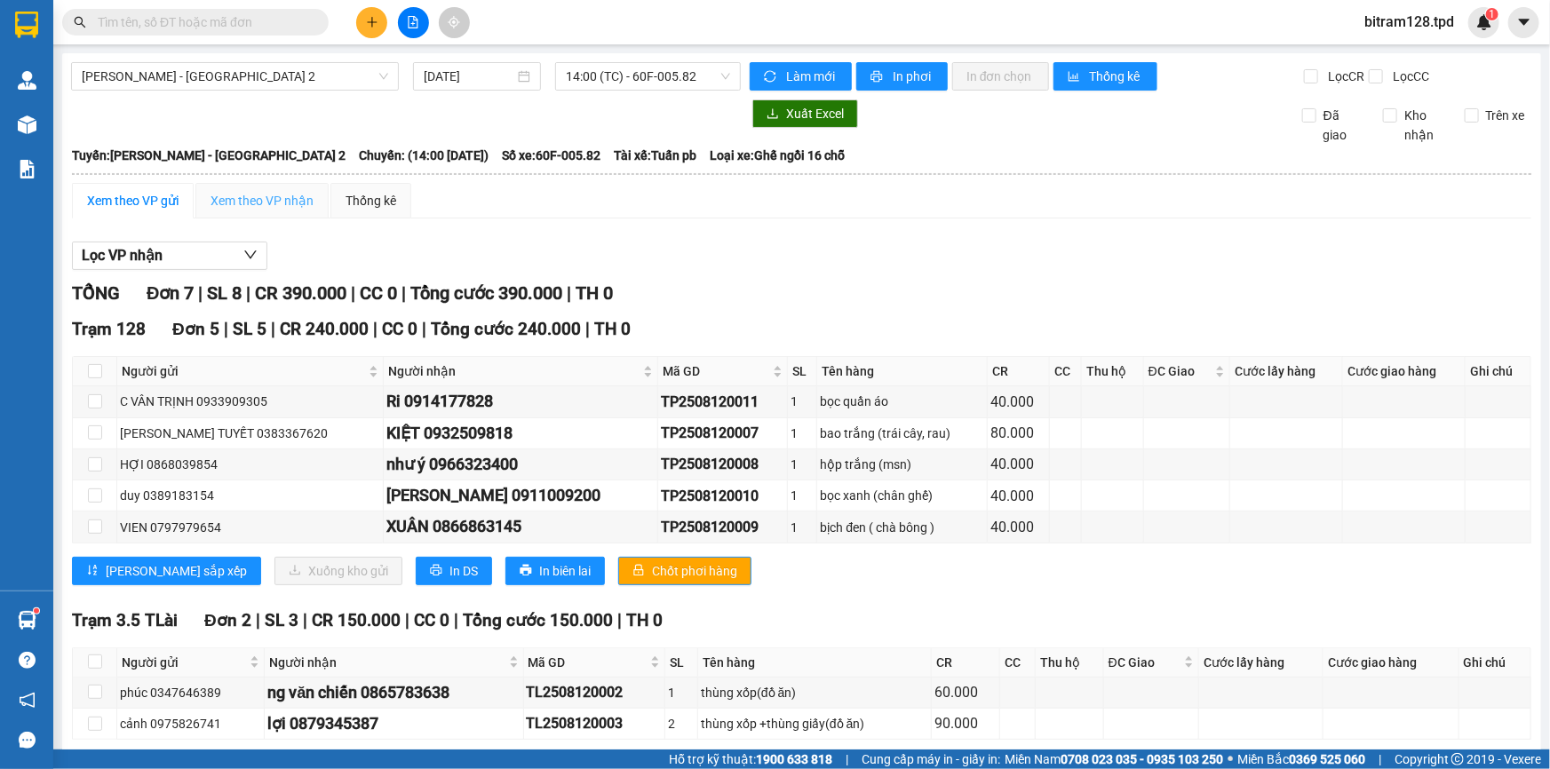
drag, startPoint x: 198, startPoint y: 189, endPoint x: 234, endPoint y: 197, distance: 37.3
click at [197, 191] on div "Xem theo VP nhận" at bounding box center [261, 201] width 133 height 36
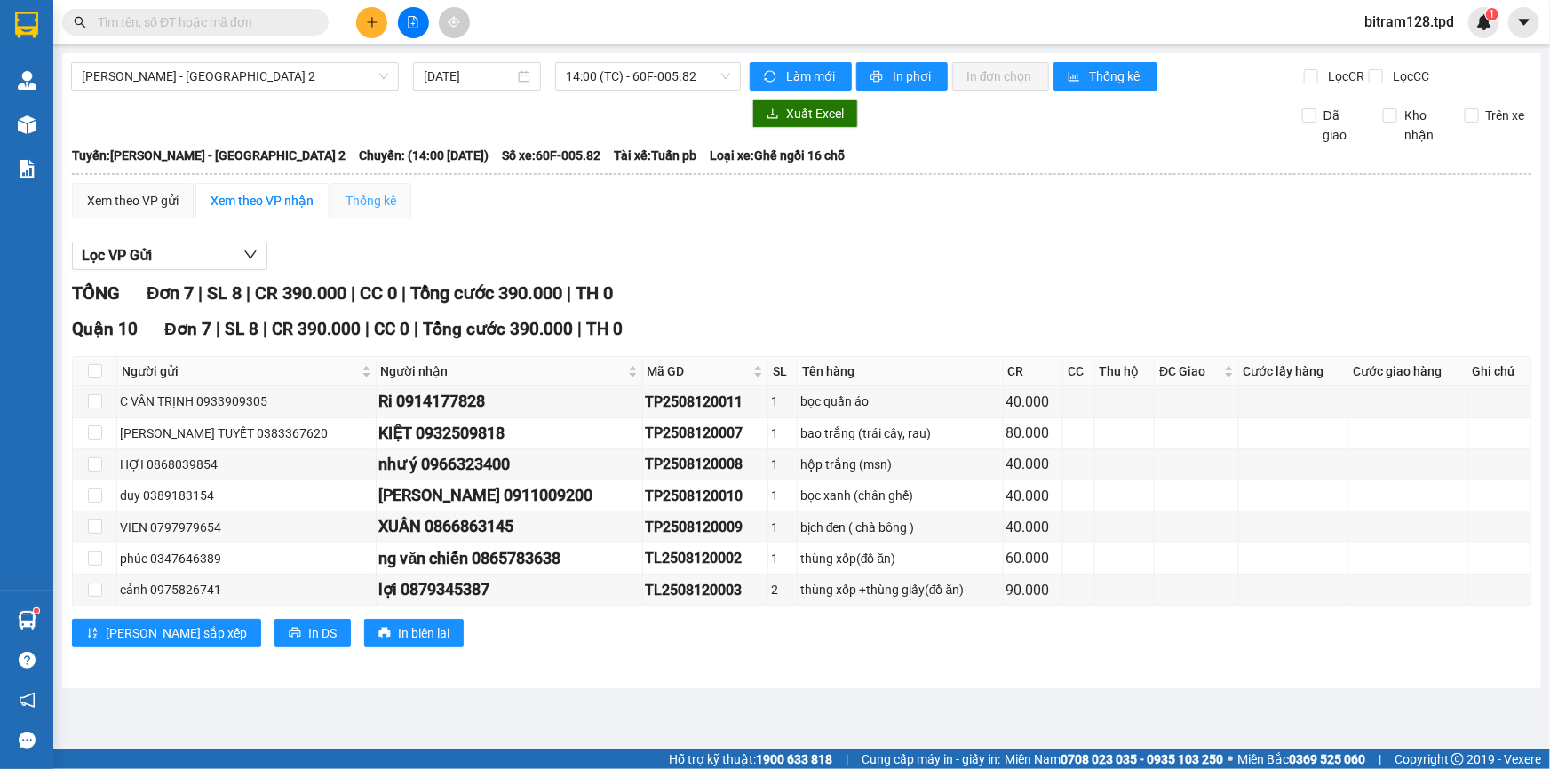
click at [331, 206] on div "Thống kê" at bounding box center [370, 201] width 81 height 36
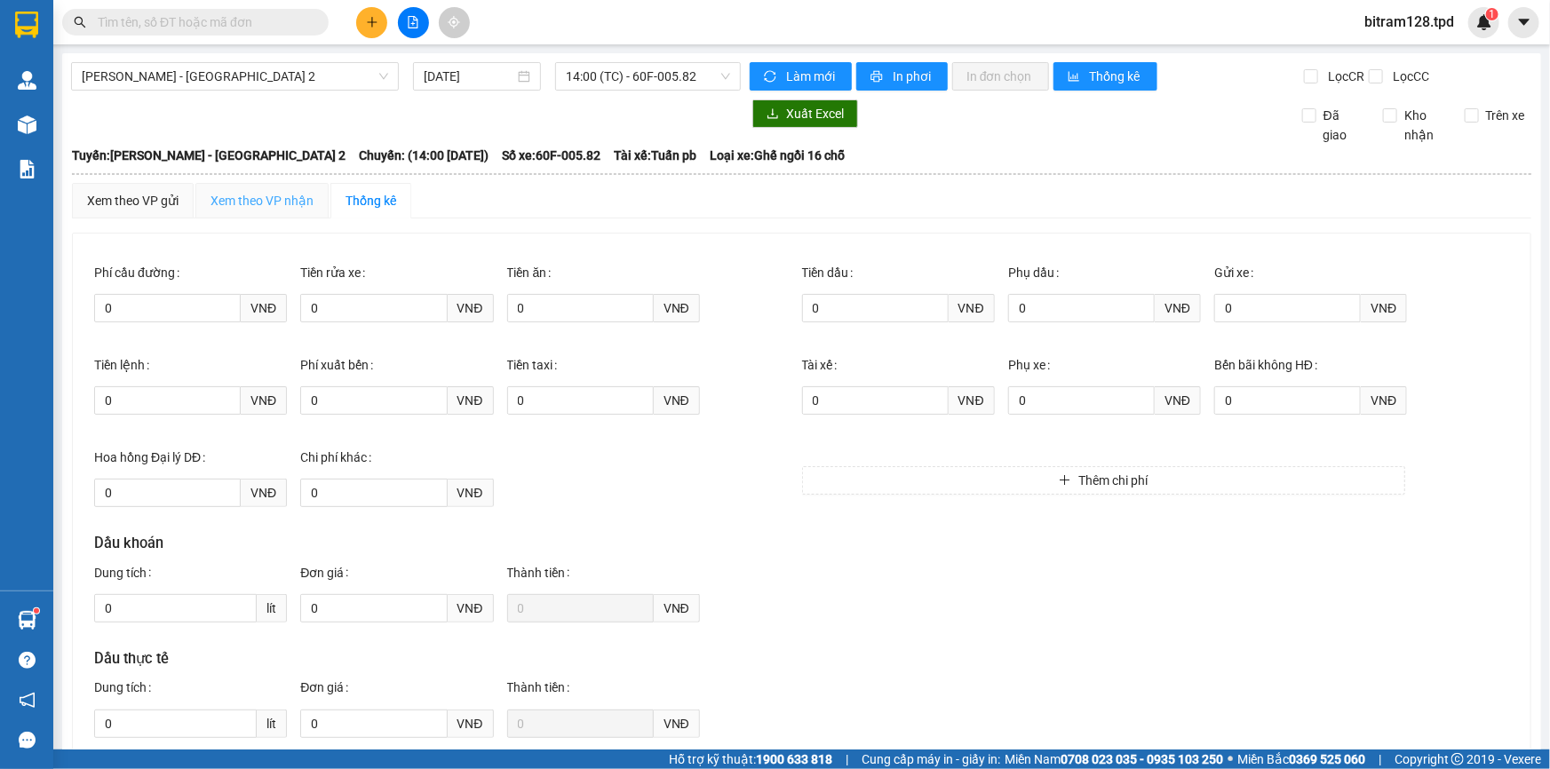
click at [300, 185] on div "Xem theo VP nhận" at bounding box center [261, 201] width 133 height 36
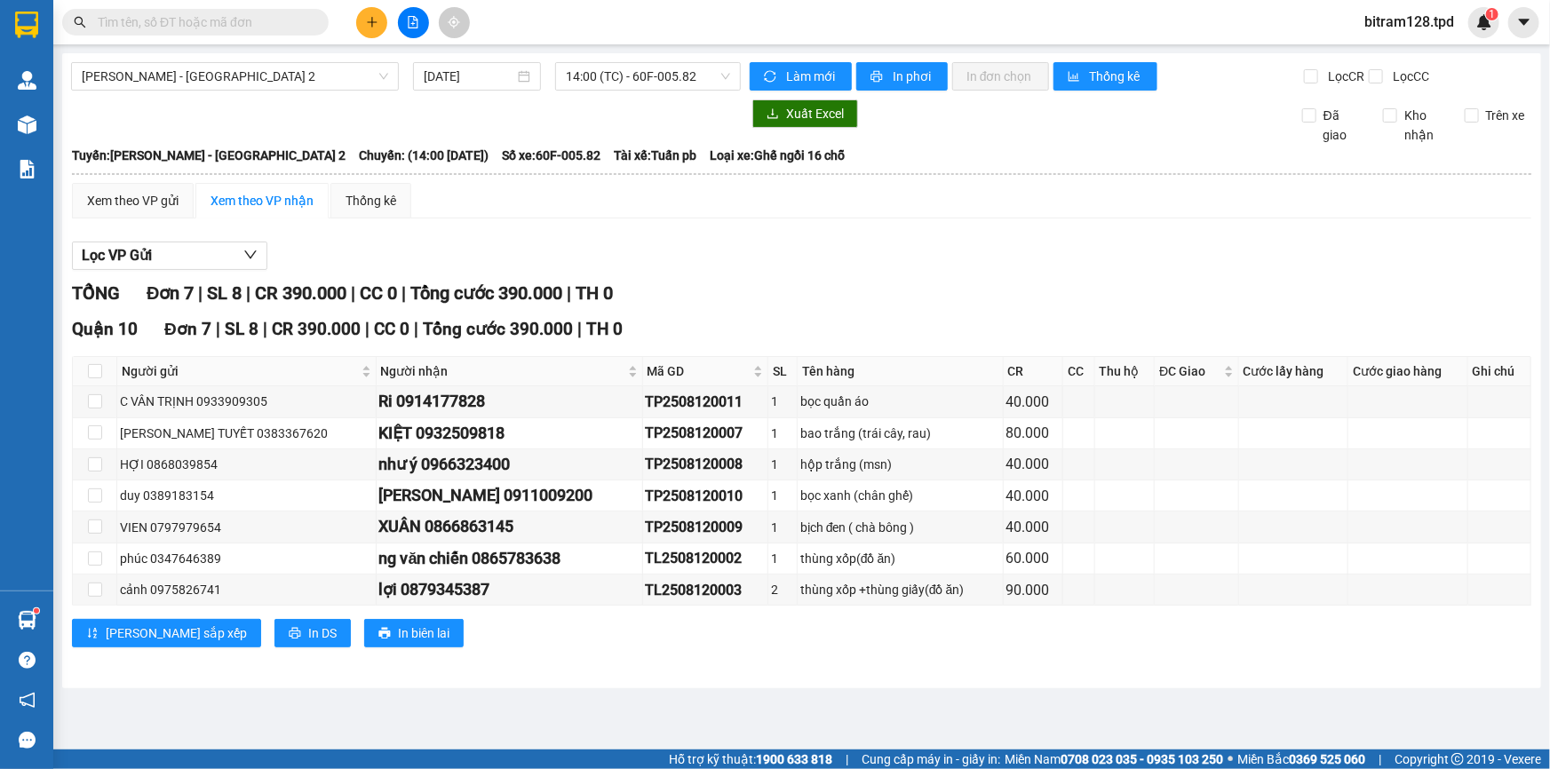
click at [366, 97] on div "Phương Lâm - [GEOGRAPHIC_DATA] 2 [DATE] 14:00 (TC) - 60F-005.82 Làm mới In phơi…" at bounding box center [801, 370] width 1479 height 635
click at [422, 18] on button at bounding box center [413, 22] width 31 height 31
click at [128, 193] on div "Xem theo VP gửi" at bounding box center [132, 201] width 91 height 20
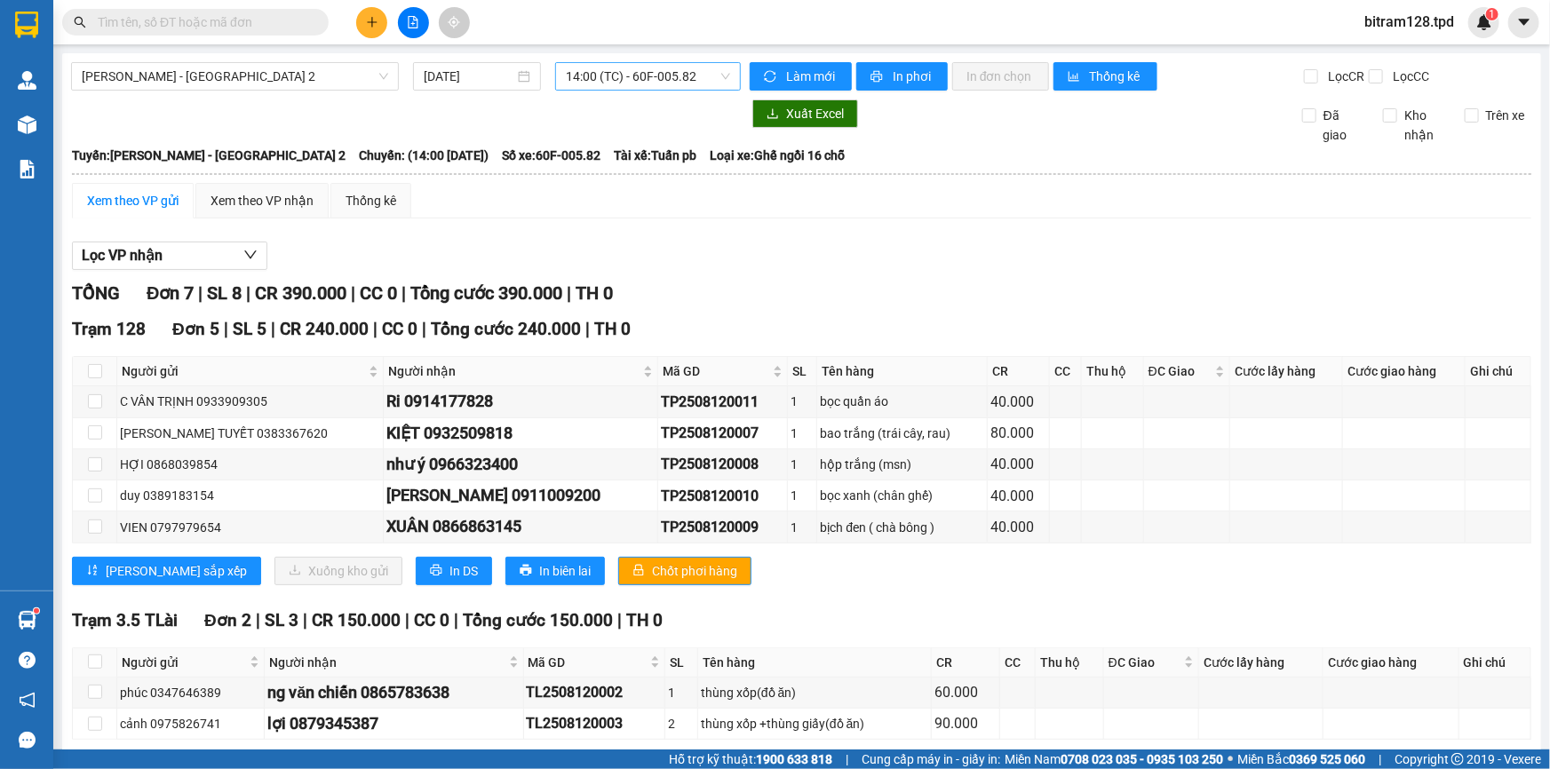
click at [672, 64] on span "14:00 (TC) - 60F-005.82" at bounding box center [648, 76] width 164 height 27
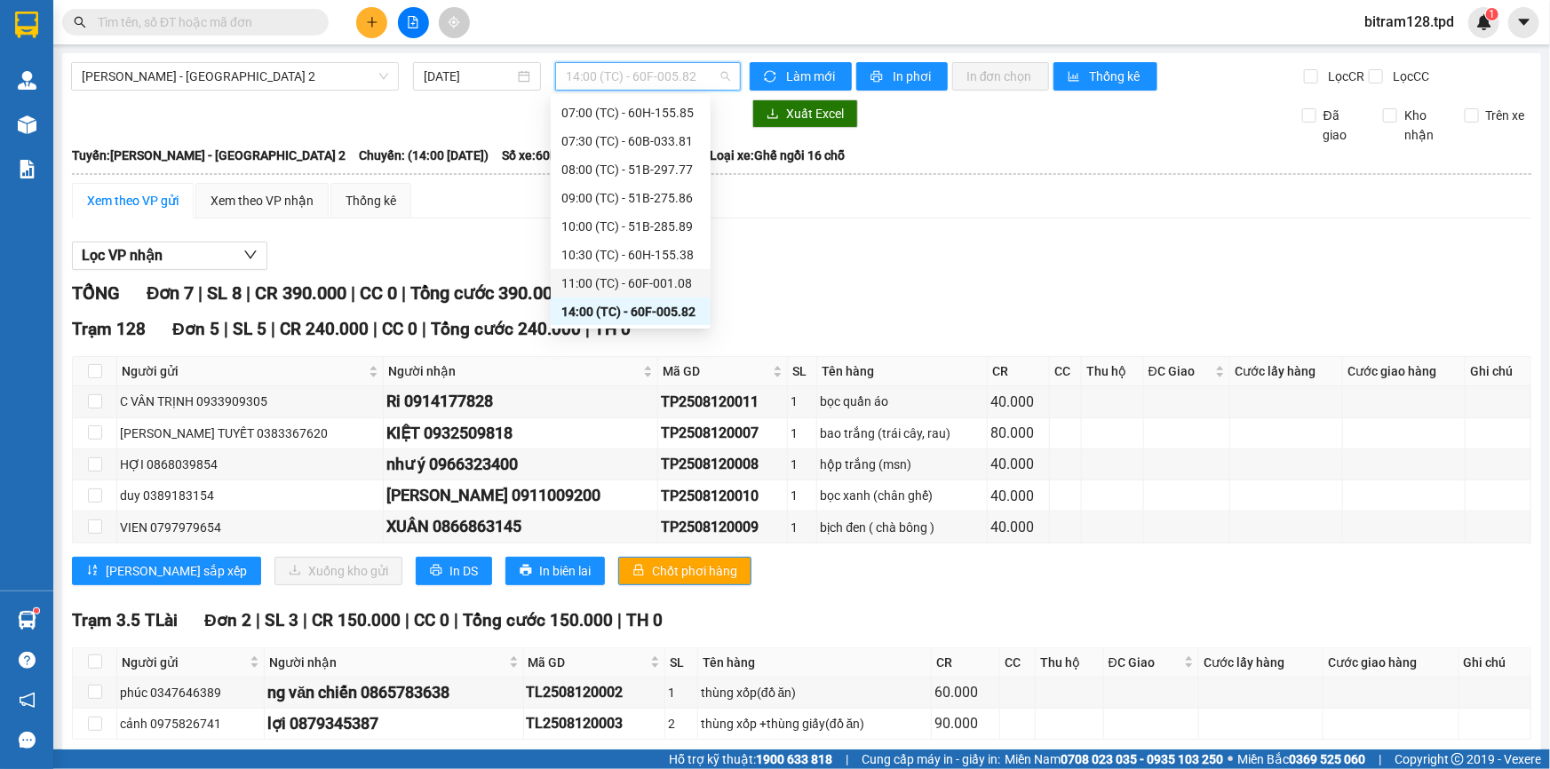
click at [674, 275] on div "11:00 (TC) - 60F-001.08" at bounding box center [630, 284] width 139 height 20
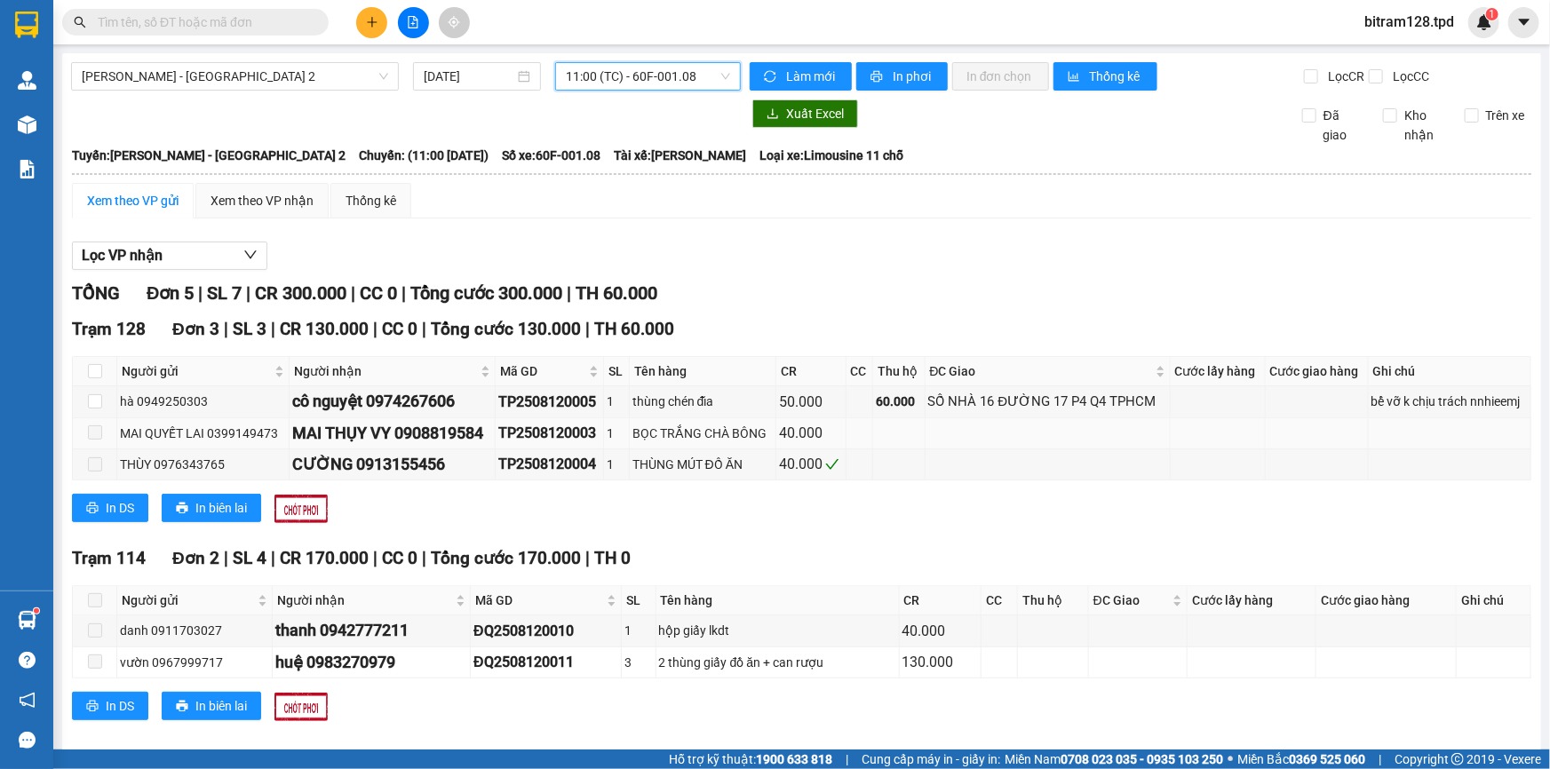
scroll to position [20, 0]
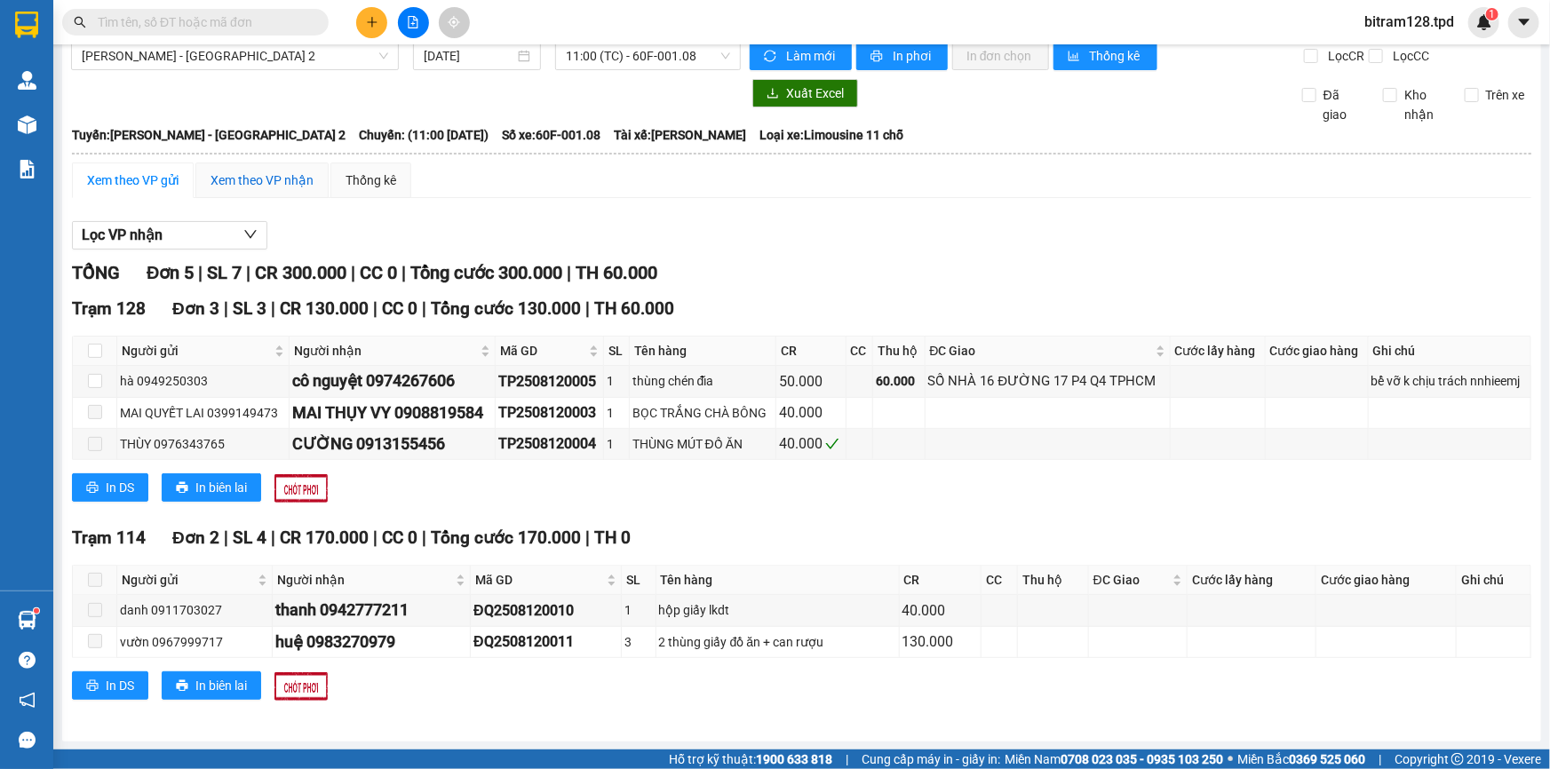
click at [245, 171] on div "Xem theo VP nhận" at bounding box center [261, 181] width 103 height 20
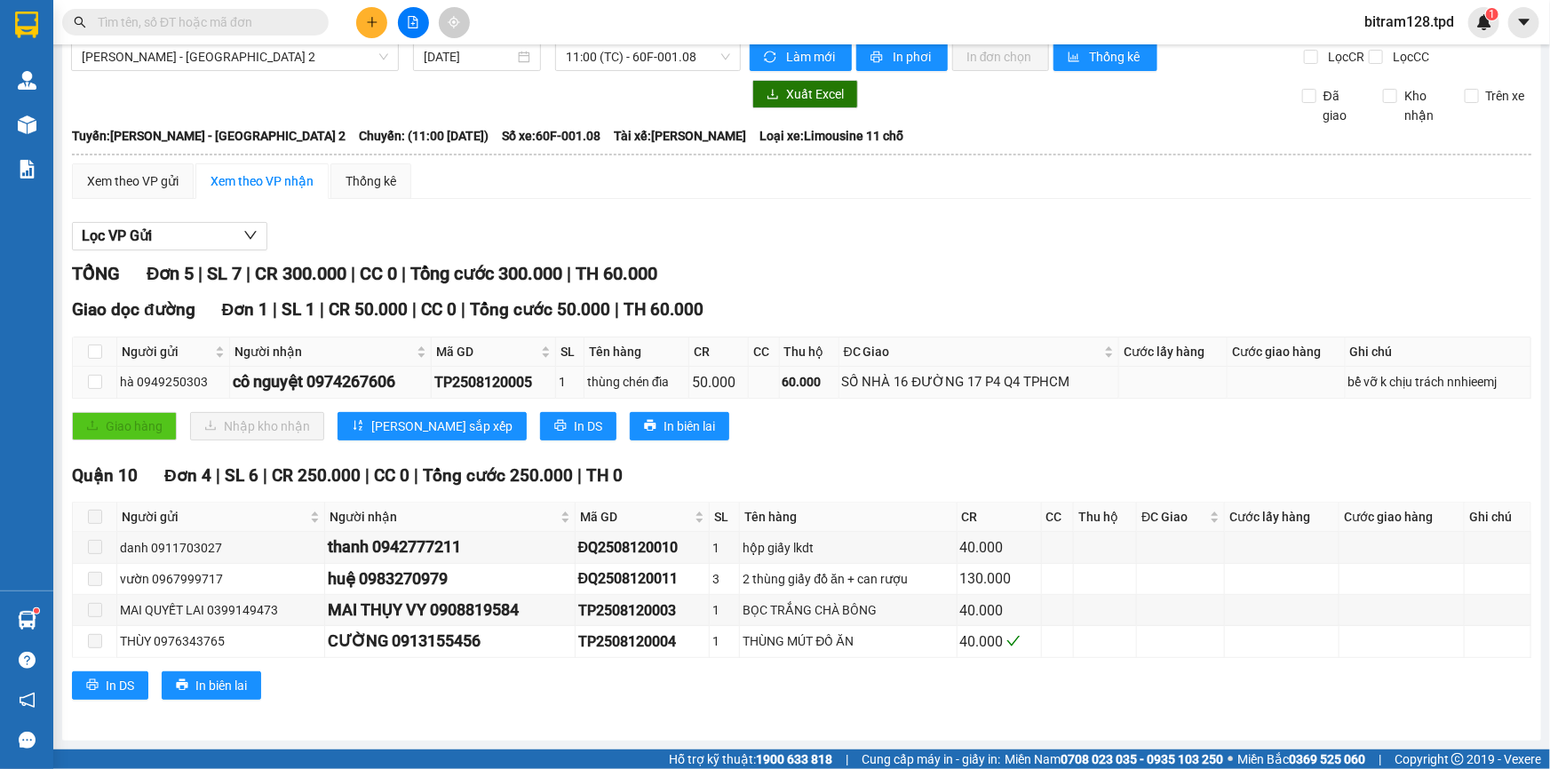
scroll to position [18, 0]
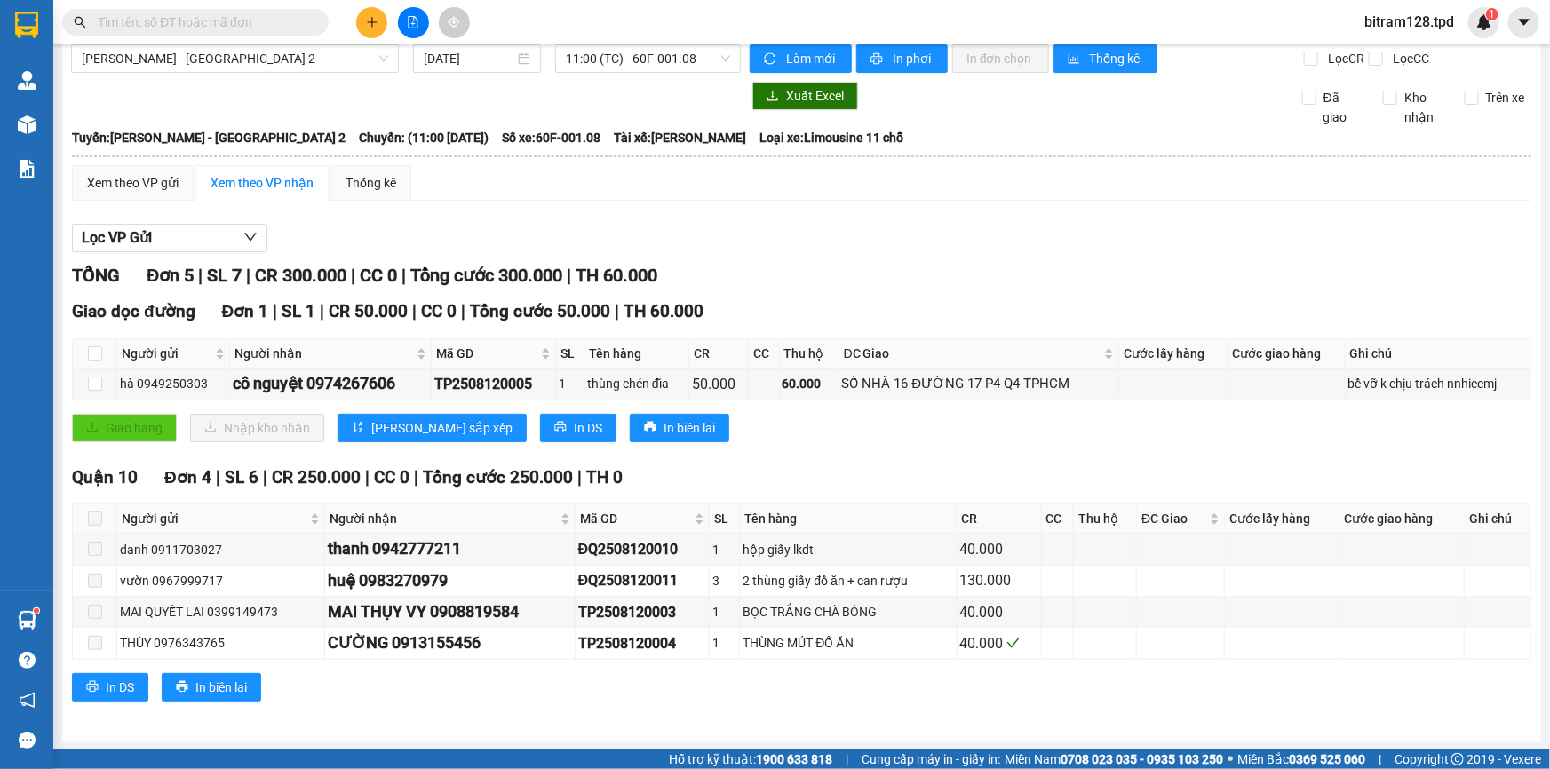
click at [96, 515] on span at bounding box center [95, 519] width 14 height 14
click at [704, 563] on td "ĐQ2508120010" at bounding box center [642, 549] width 135 height 31
click at [927, 451] on div "Giao dọc đường Đơn 1 | SL 1 | CR 50.000 | CC 0 | Tổng cước 50.000 | TH 60.000 N…" at bounding box center [801, 376] width 1459 height 156
click at [933, 444] on div "Giao dọc đường Đơn 1 | SL 1 | CR 50.000 | CC 0 | Tổng cước 50.000 | TH 60.000 N…" at bounding box center [801, 376] width 1459 height 156
click at [933, 443] on div "Giao dọc đường Đơn 1 | SL 1 | CR 50.000 | CC 0 | Tổng cước 50.000 | TH 60.000 N…" at bounding box center [801, 376] width 1459 height 156
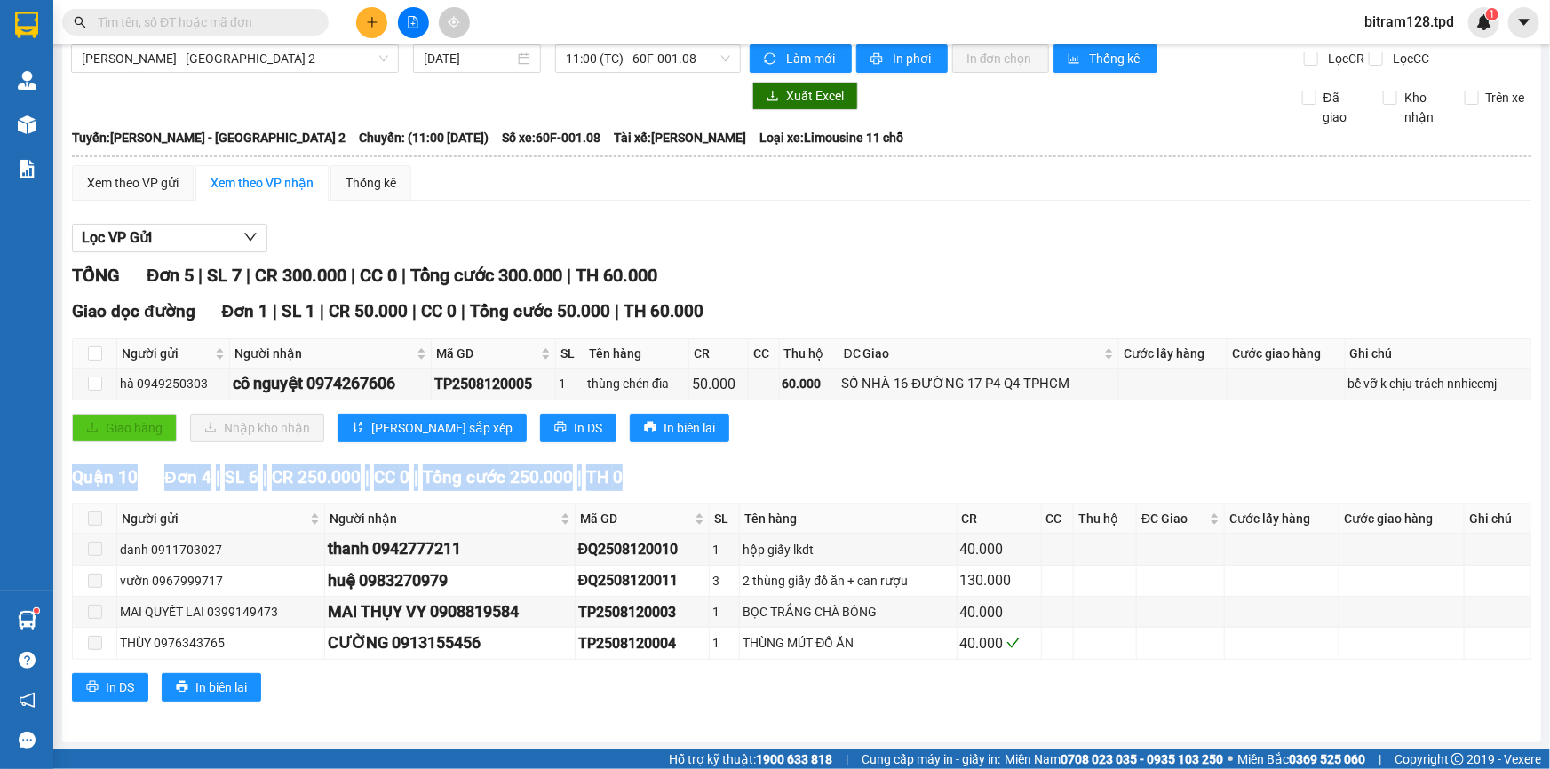
click at [933, 443] on div "Giao dọc đường Đơn 1 | SL 1 | CR 50.000 | CC 0 | Tổng cước 50.000 | TH 60.000 N…" at bounding box center [801, 376] width 1459 height 156
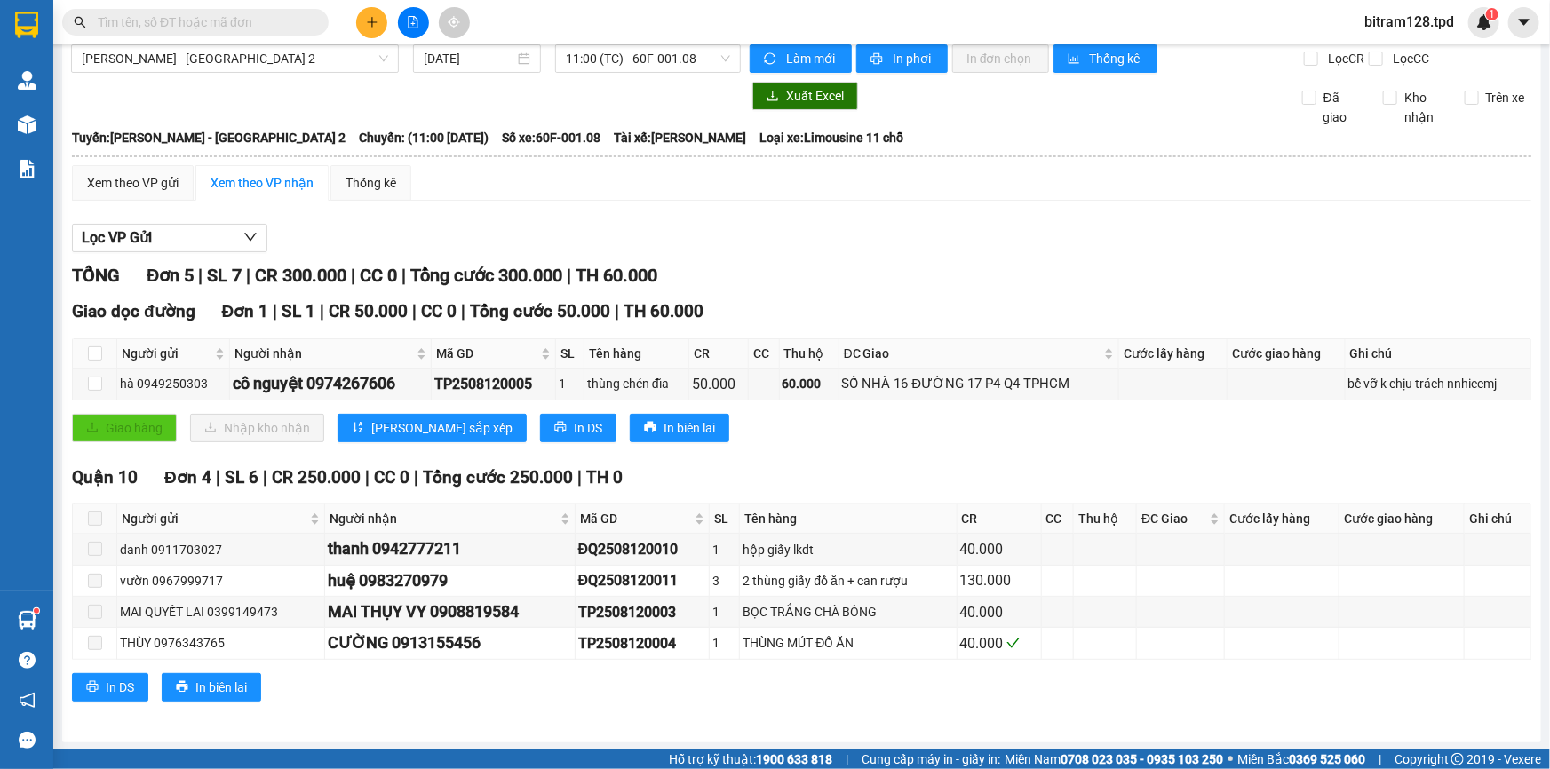
click at [934, 441] on div "Giao dọc đường Đơn 1 | SL 1 | CR 50.000 | CC 0 | Tổng cước 50.000 | TH 60.000 N…" at bounding box center [801, 376] width 1459 height 156
click at [942, 451] on div "Giao dọc đường Đơn 1 | SL 1 | CR 50.000 | CC 0 | Tổng cước 50.000 | TH 60.000 N…" at bounding box center [801, 376] width 1459 height 156
click at [954, 461] on div "TỔNG Đơn 5 | SL 7 | CR 300.000 | CC 0 | Tổng cước 300.000 | TH 60.000 Giao dọc …" at bounding box center [801, 493] width 1459 height 462
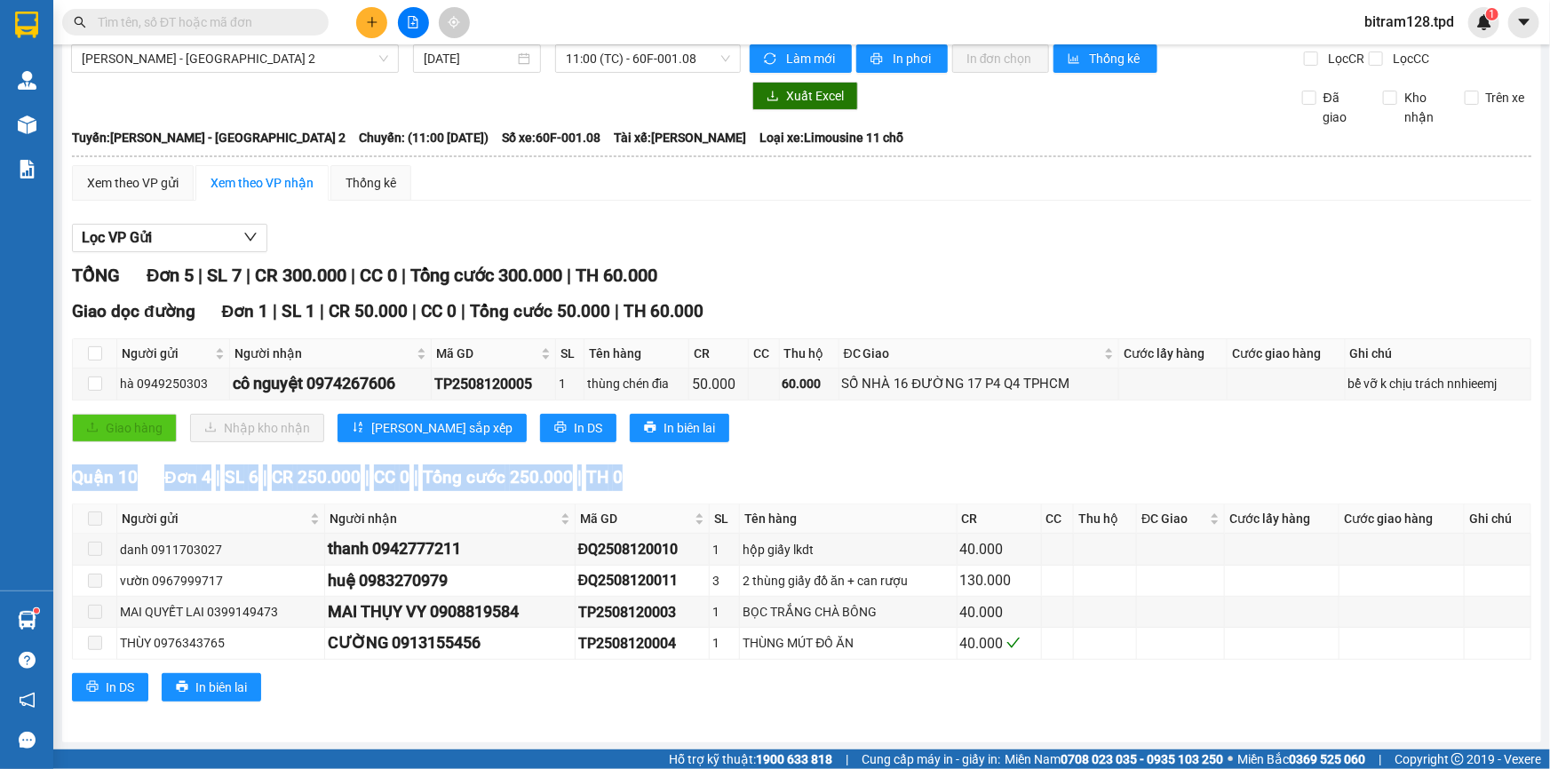
click at [954, 461] on div "TỔNG Đơn 5 | SL 7 | CR 300.000 | CC 0 | Tổng cước 300.000 | TH 60.000 Giao dọc …" at bounding box center [801, 493] width 1459 height 462
click at [948, 483] on div "Quận 10 Đơn 4 | SL 6 | CR 250.000 | CC 0 | Tổng cước 250.000 | TH 0" at bounding box center [801, 477] width 1459 height 27
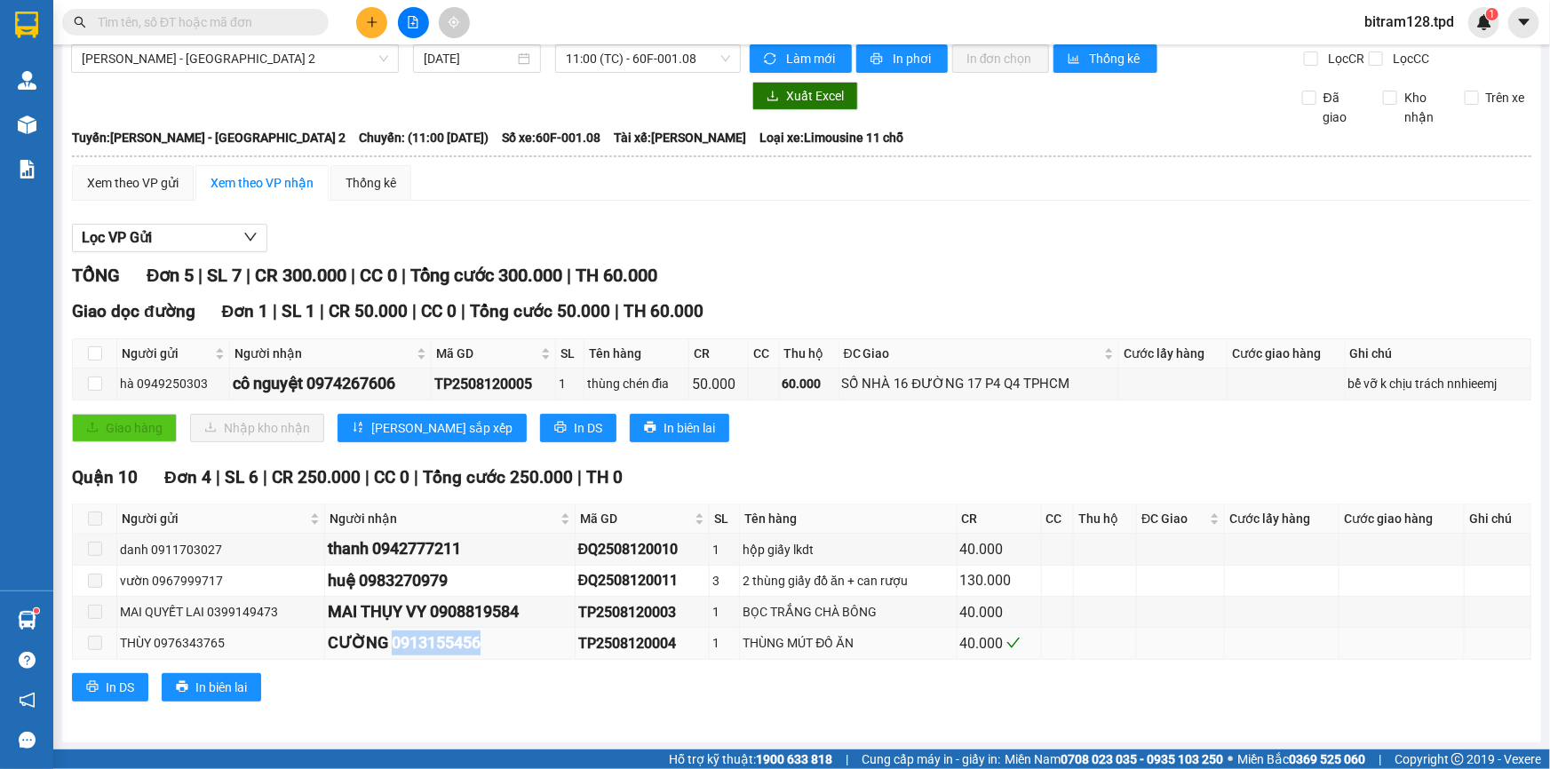
drag, startPoint x: 480, startPoint y: 641, endPoint x: 386, endPoint y: 639, distance: 93.3
click at [386, 639] on div "CƯỜNG 0913155456" at bounding box center [449, 643] width 243 height 25
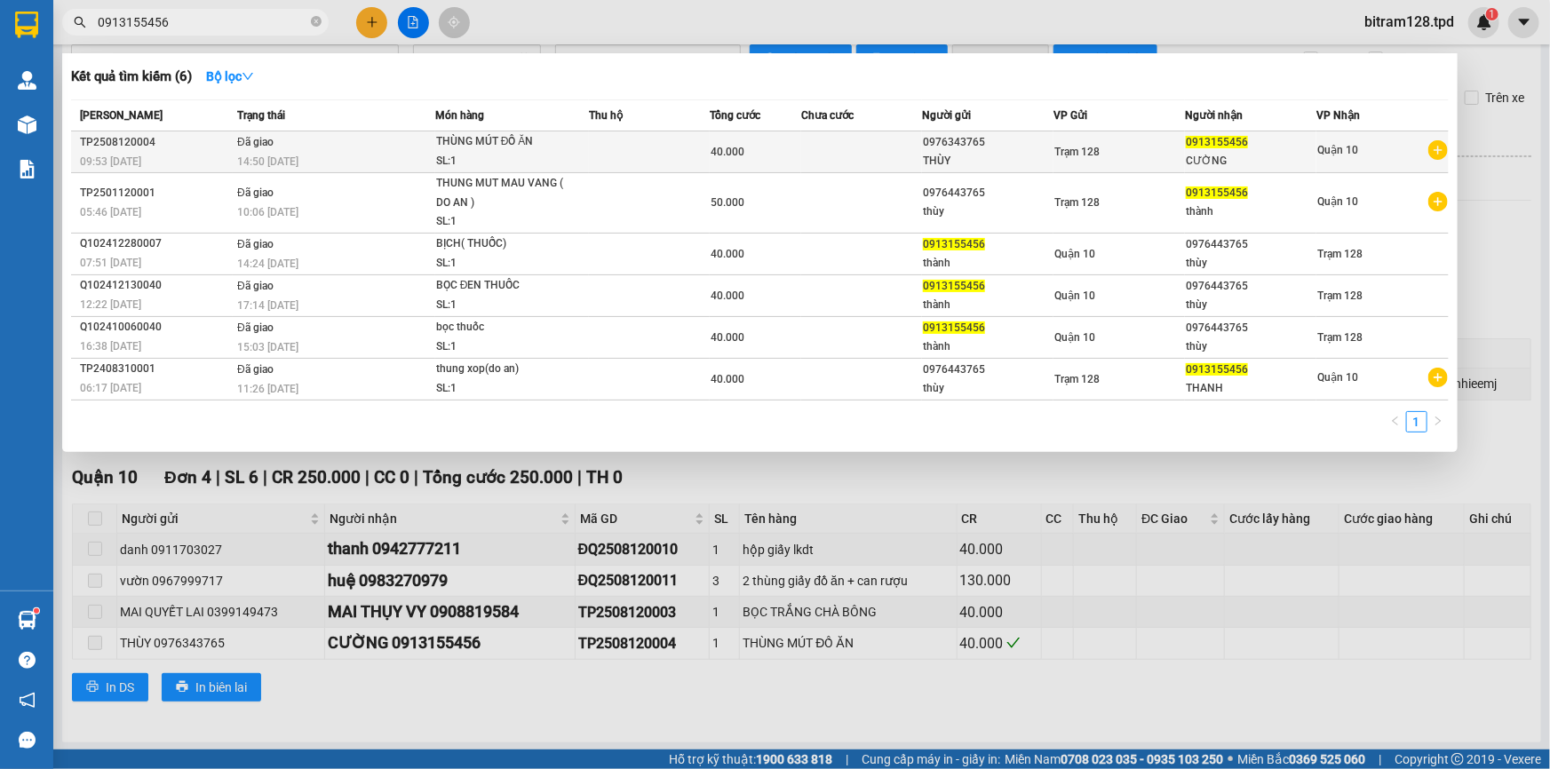
type input "0913155456"
click at [572, 152] on span "THÙNG MÚT ĐỒ ĂN SL: 1" at bounding box center [512, 151] width 152 height 38
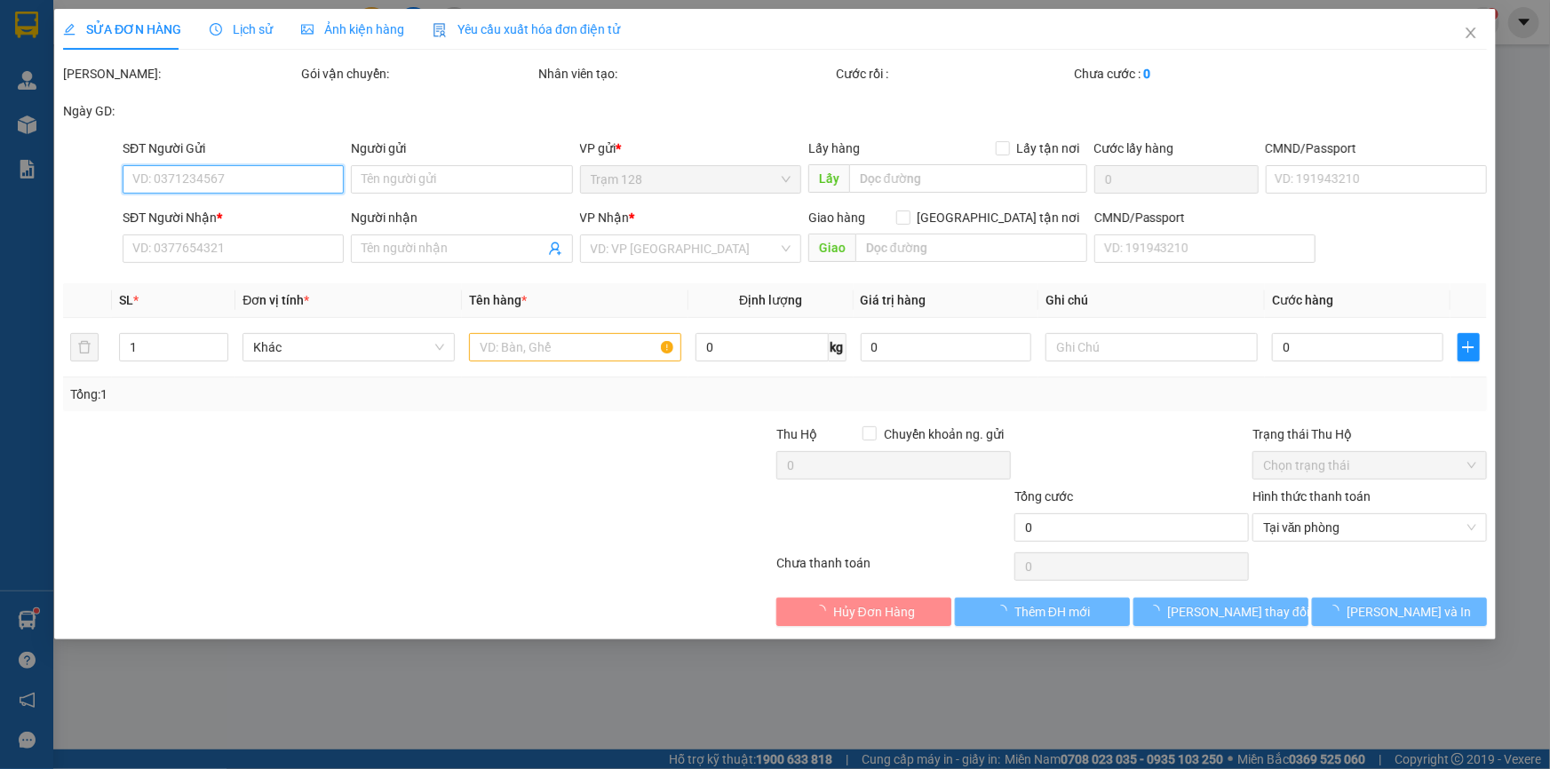
type input "0976343765"
type input "THÙY"
type input "0913155456"
type input "CƯỜNG"
type input "40.000"
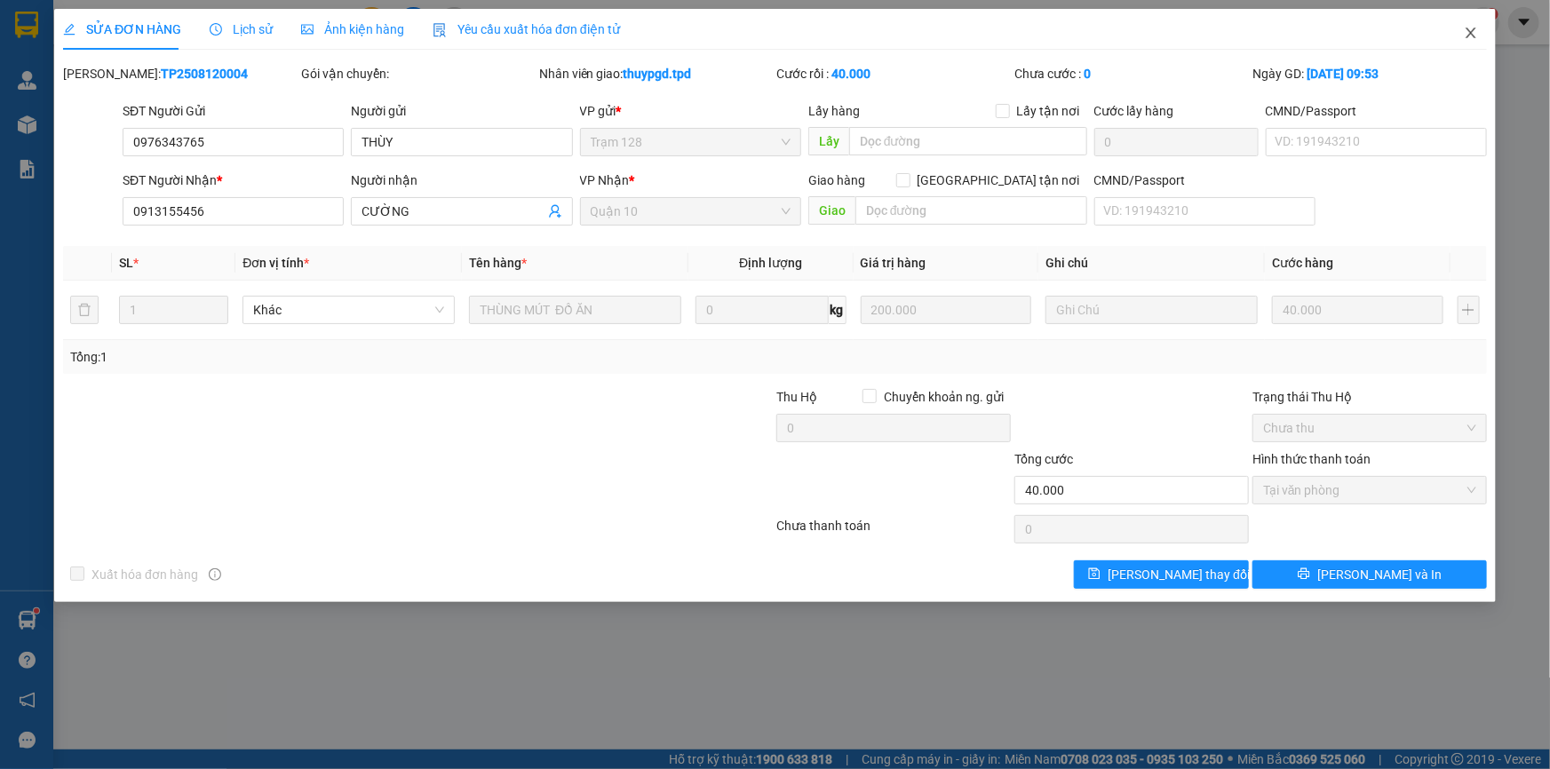
drag, startPoint x: 1491, startPoint y: 38, endPoint x: 1480, endPoint y: 38, distance: 11.5
click at [1489, 38] on span "Close" at bounding box center [1471, 34] width 50 height 50
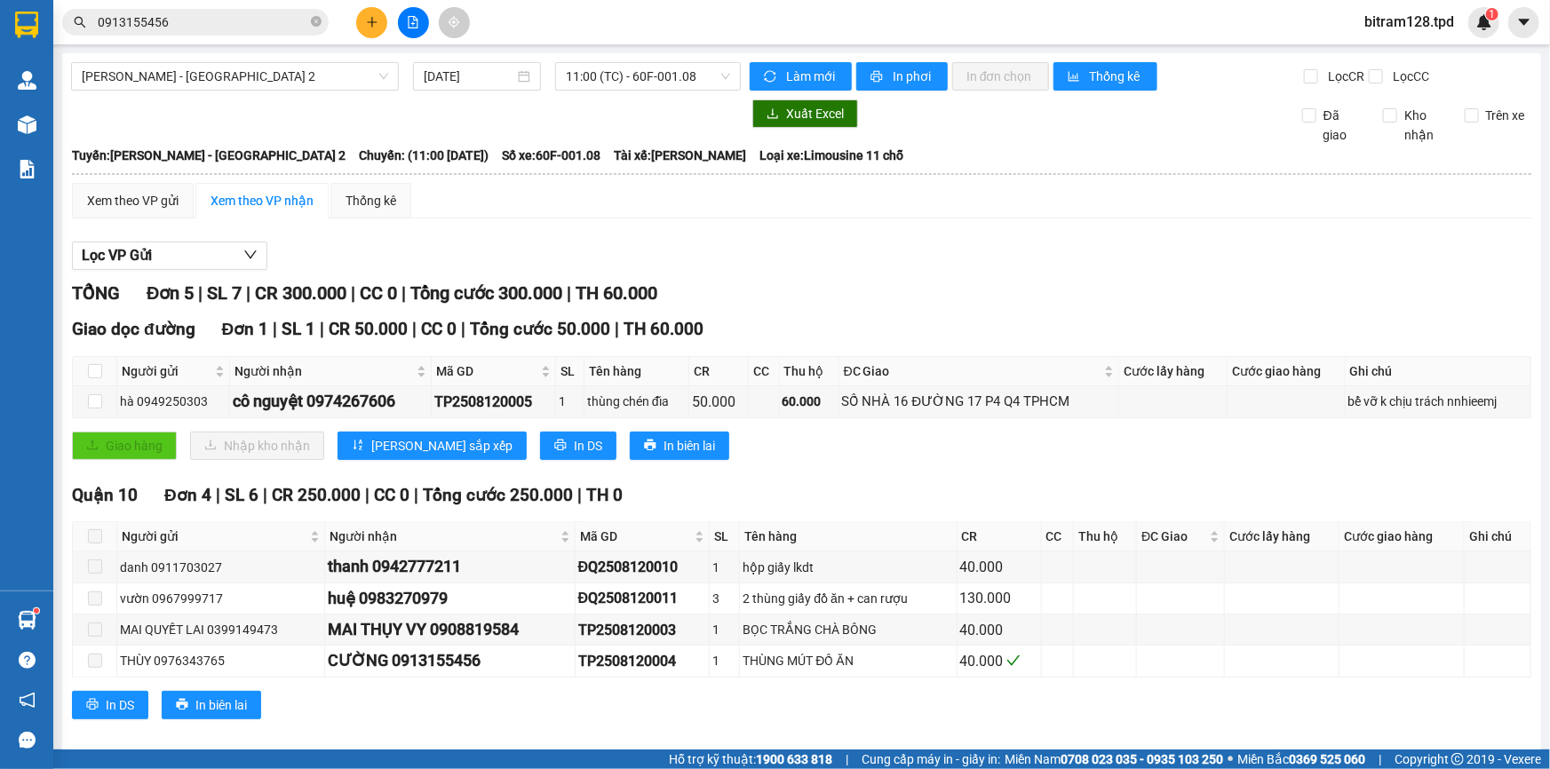
click at [1479, 37] on div "Kết quả tìm kiếm ( 6 ) Bộ lọc Mã ĐH Trạng thái Món hàng Thu hộ Tổng cước Chưa c…" at bounding box center [775, 22] width 1550 height 44
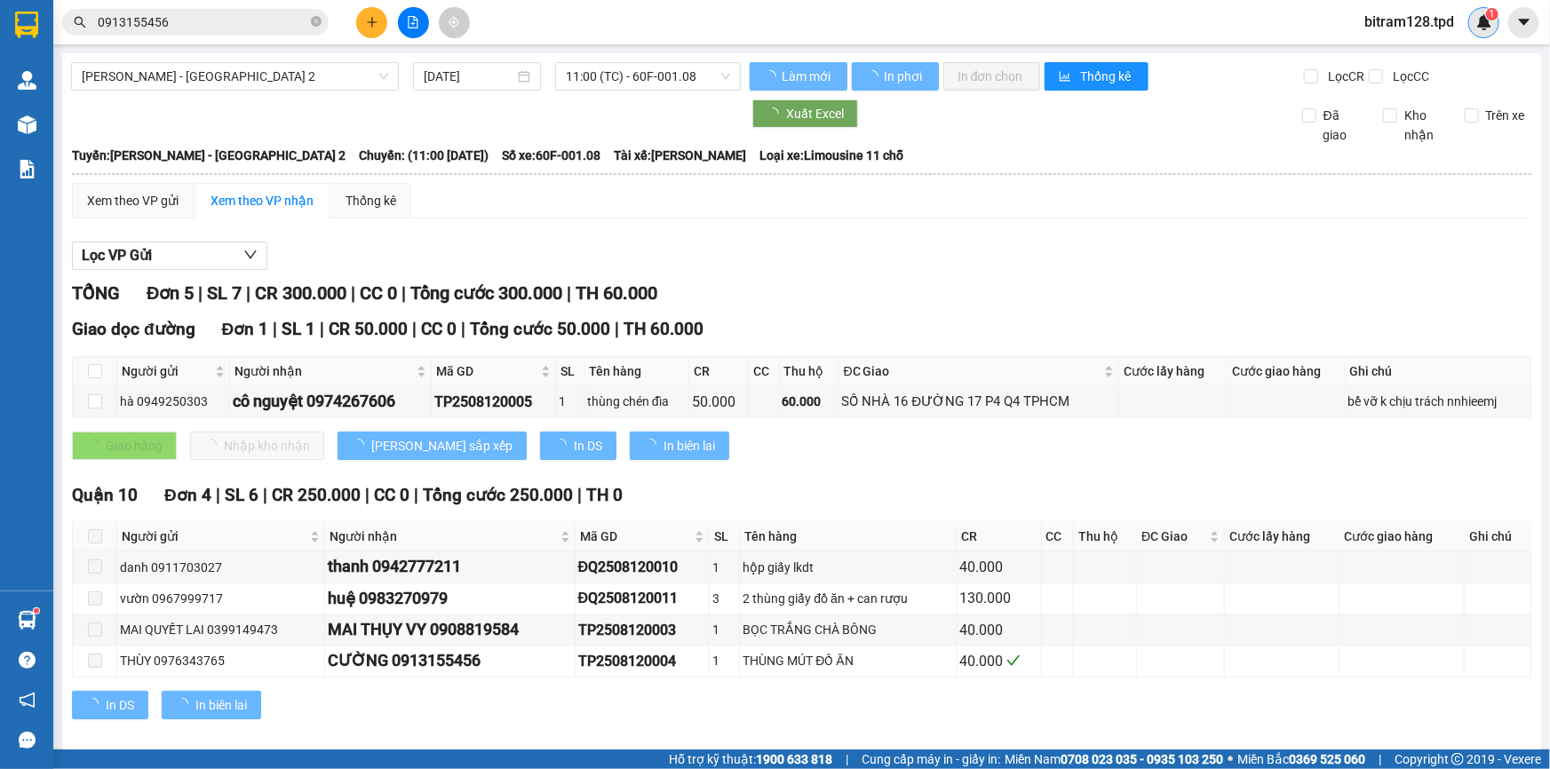
click at [1480, 22] on img at bounding box center [1484, 22] width 16 height 16
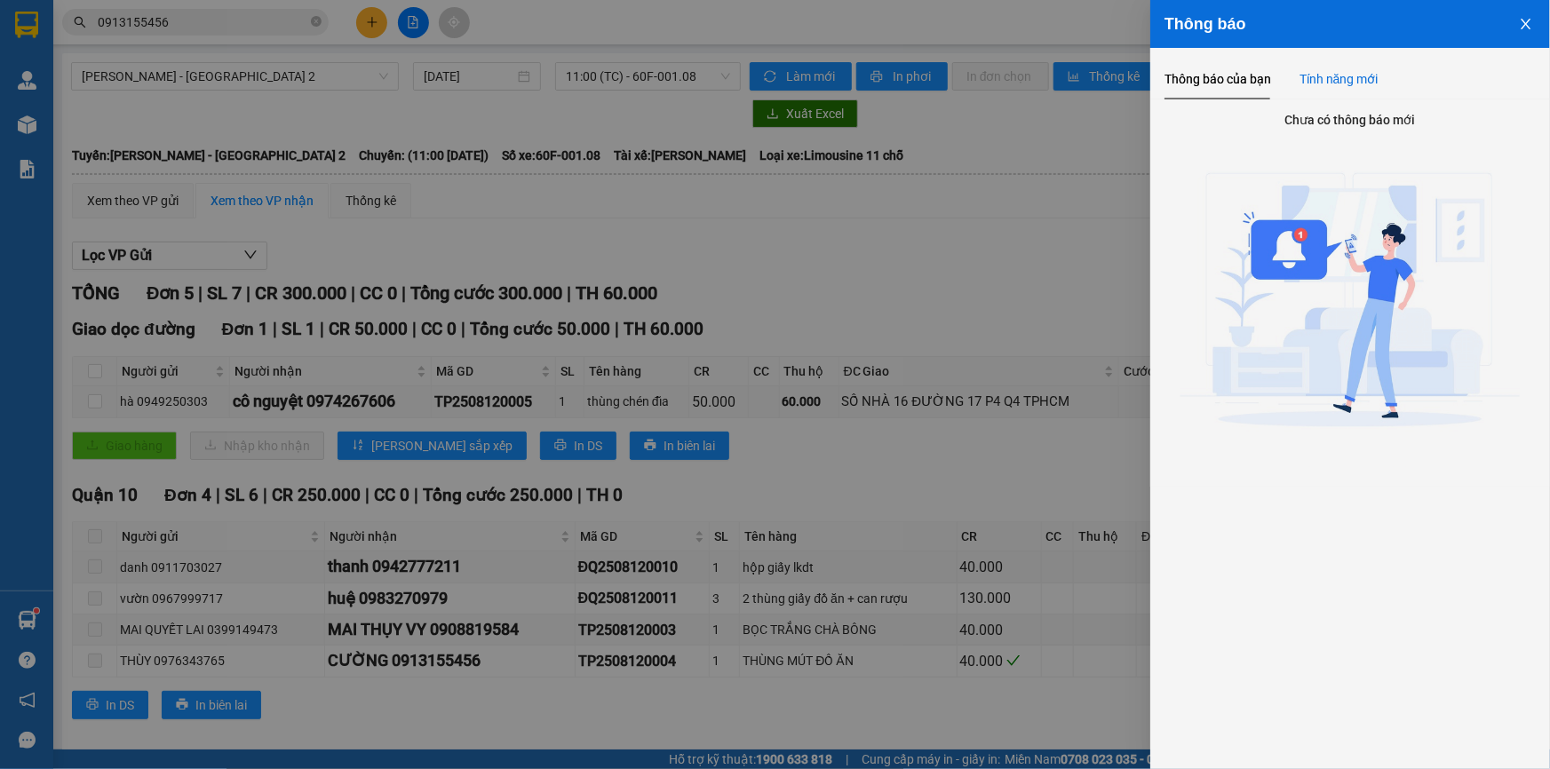
click at [1355, 67] on div "Tính năng mới" at bounding box center [1338, 79] width 79 height 41
click at [1244, 86] on div "Thông báo của bạn" at bounding box center [1217, 79] width 107 height 20
click at [1525, 34] on button "Close" at bounding box center [1526, 22] width 48 height 45
